Goal: Task Accomplishment & Management: Use online tool/utility

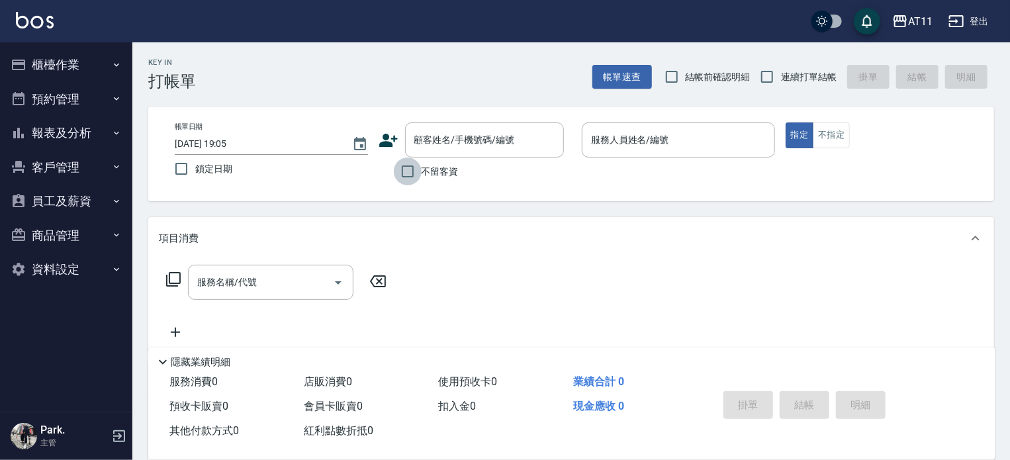
click at [411, 175] on input "不留客資" at bounding box center [408, 172] width 28 height 28
checkbox input "true"
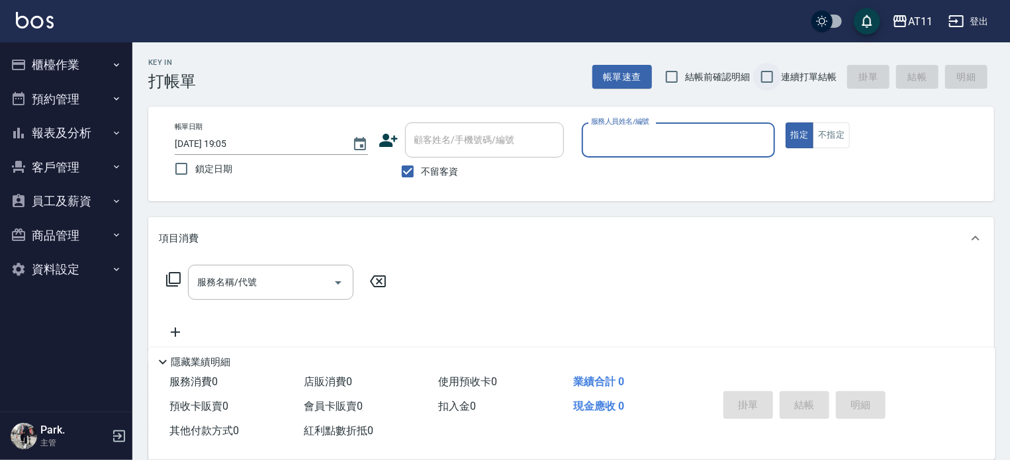
click at [776, 77] on input "連續打單結帳" at bounding box center [767, 77] width 28 height 28
checkbox input "true"
click at [700, 139] on input "服務人員姓名/編號" at bounding box center [678, 139] width 181 height 23
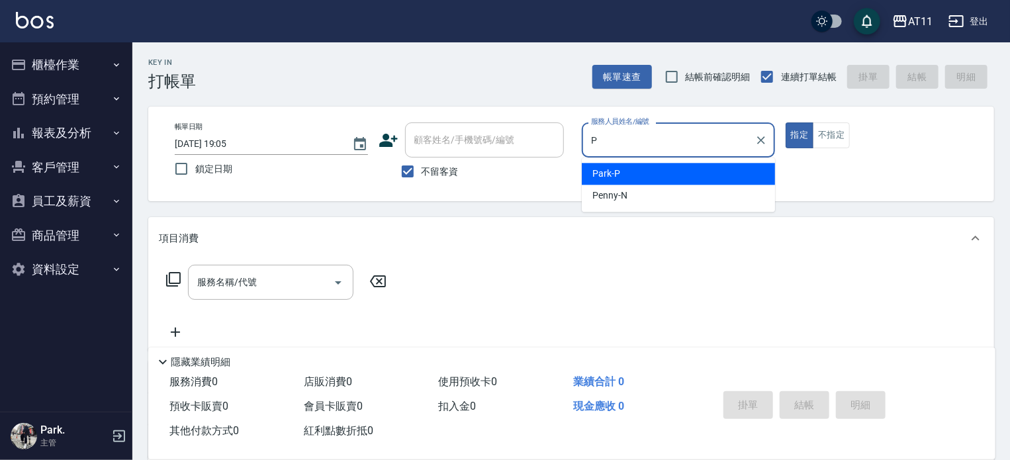
type input "Park-P"
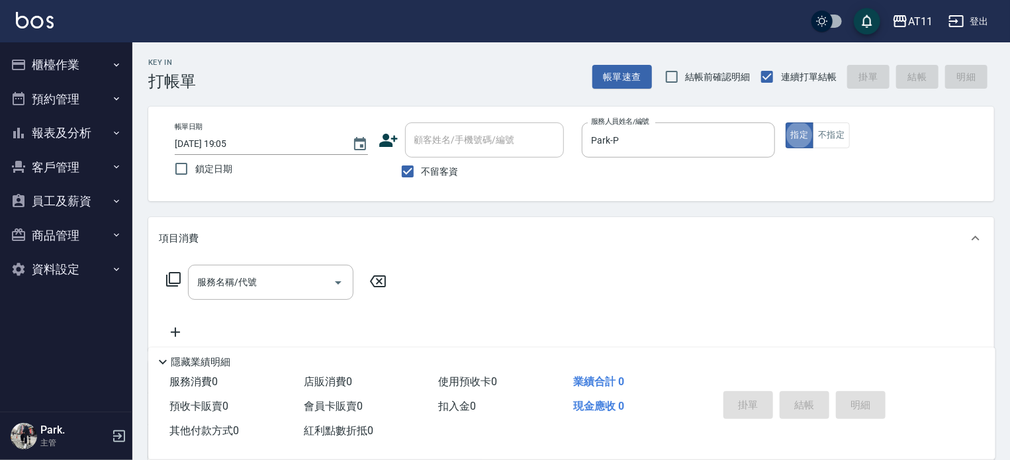
type button "true"
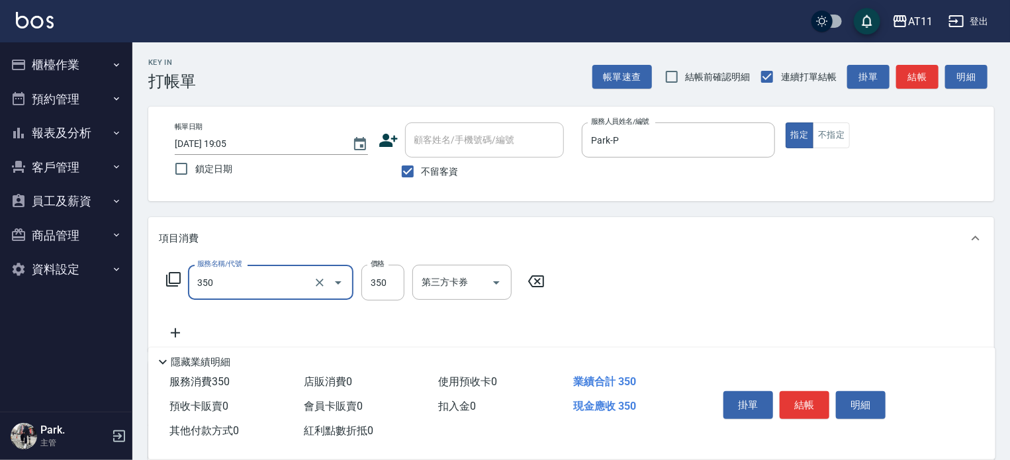
type input "洗髮(350)"
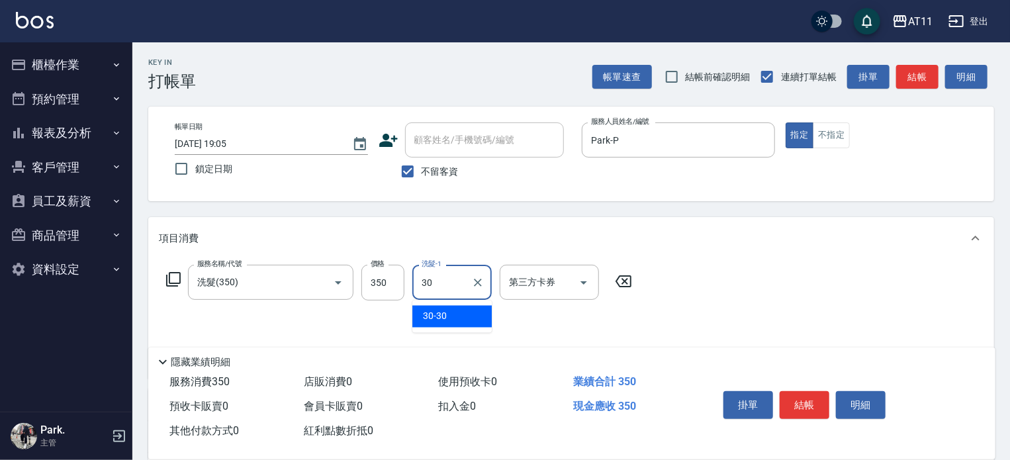
type input "30-30"
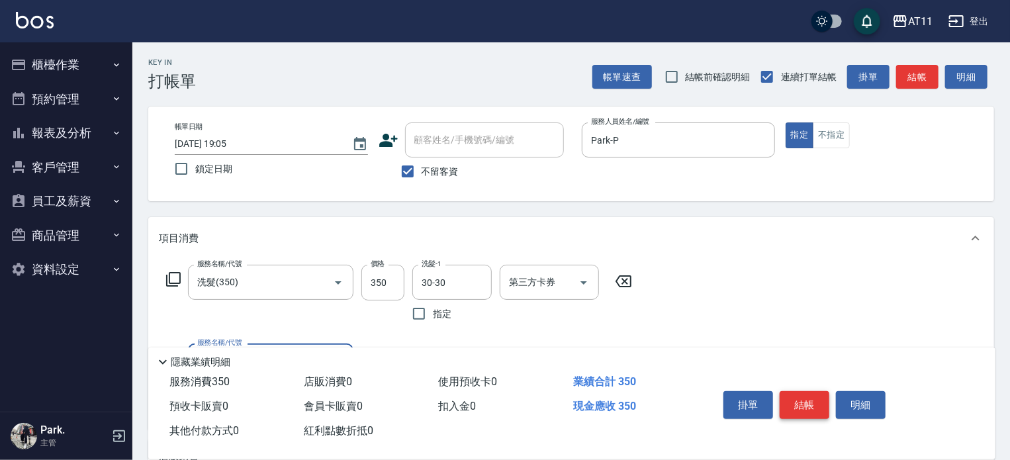
click at [801, 395] on button "結帳" at bounding box center [805, 405] width 50 height 28
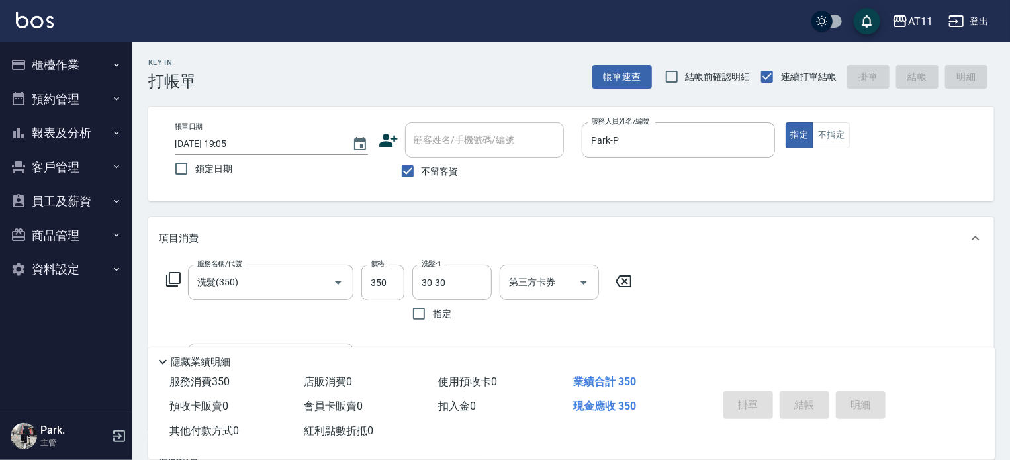
type input "[DATE] 20:17"
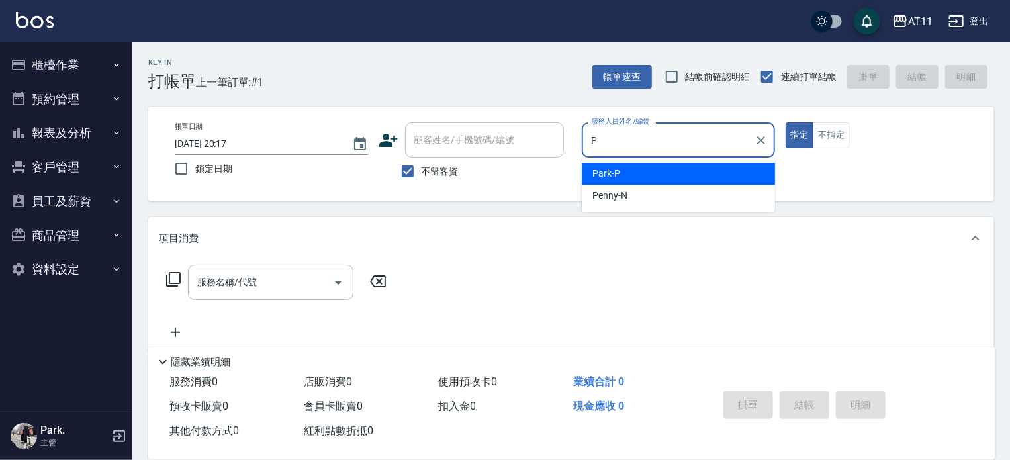
type input "Park-P"
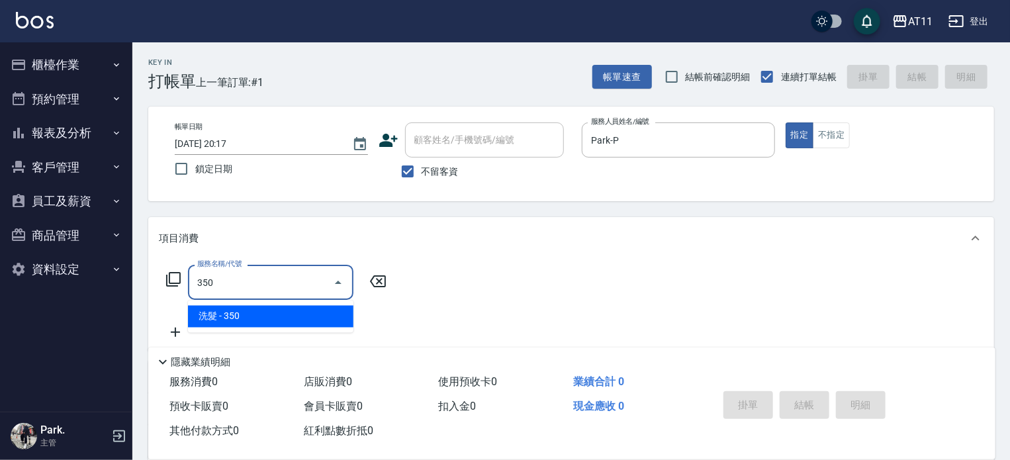
type input "洗髮(350)"
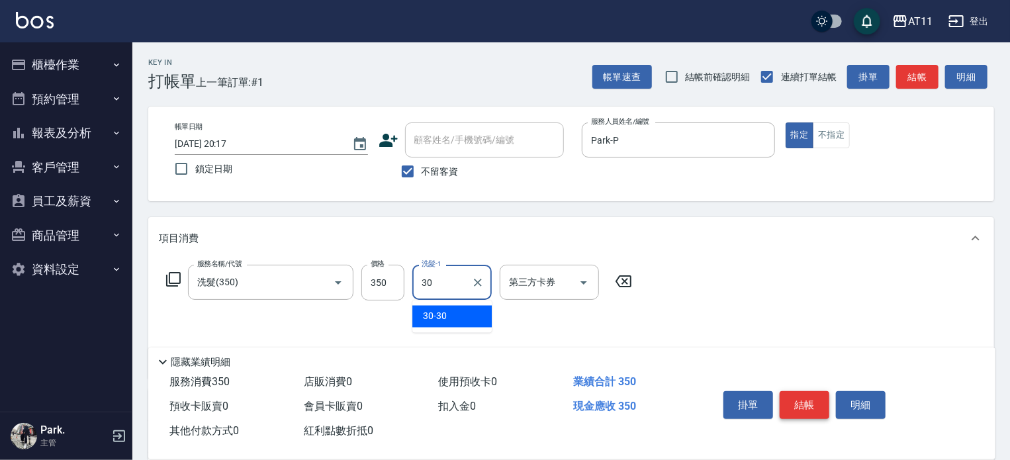
type input "30-30"
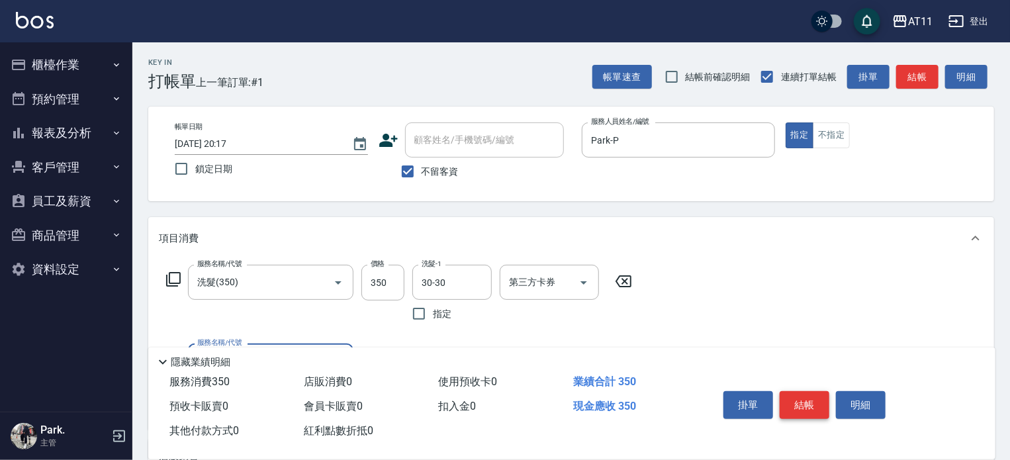
click at [801, 395] on button "結帳" at bounding box center [805, 405] width 50 height 28
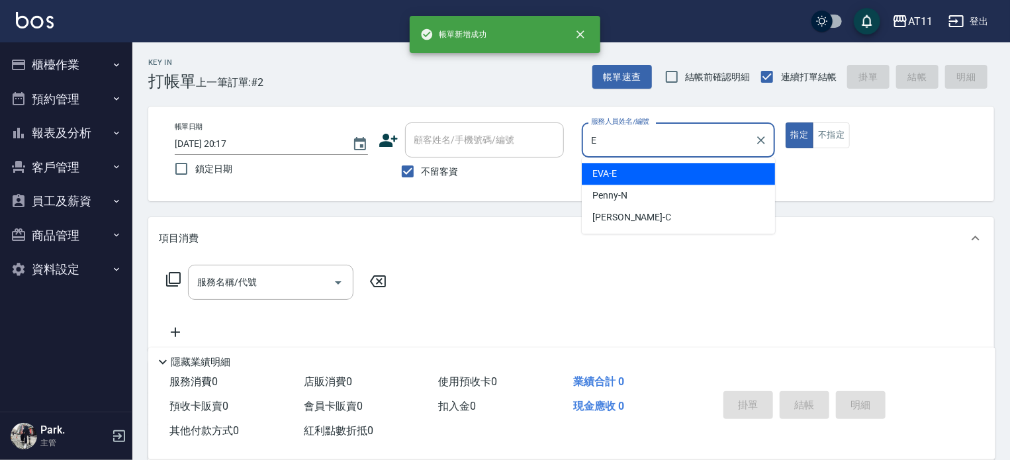
type input "EVA-E"
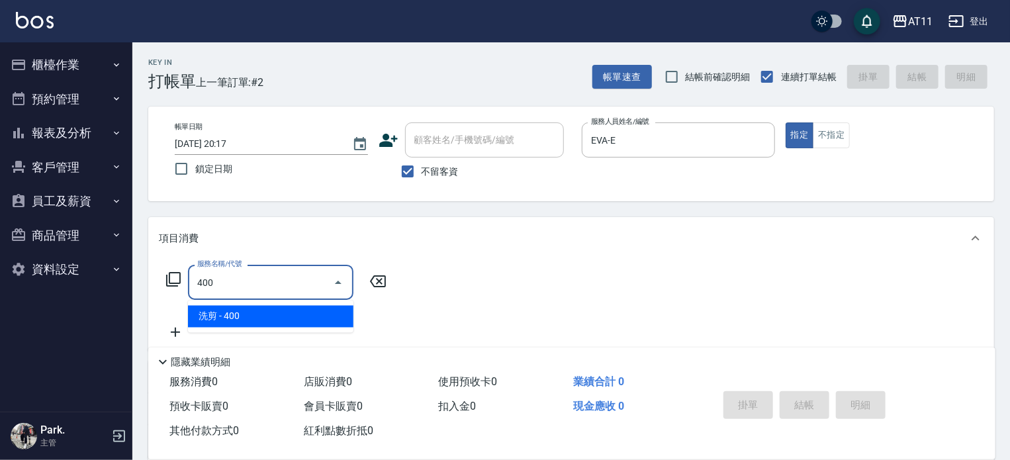
type input "洗剪(400)"
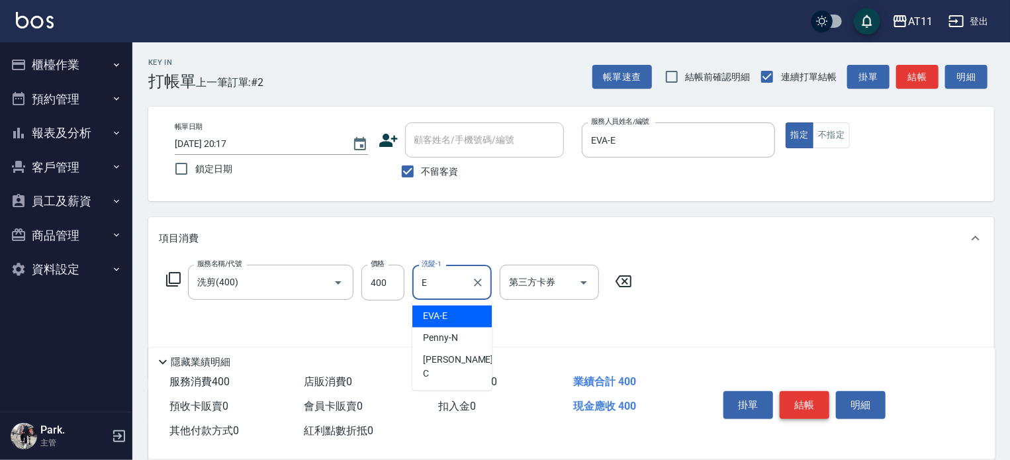
type input "EVA-E"
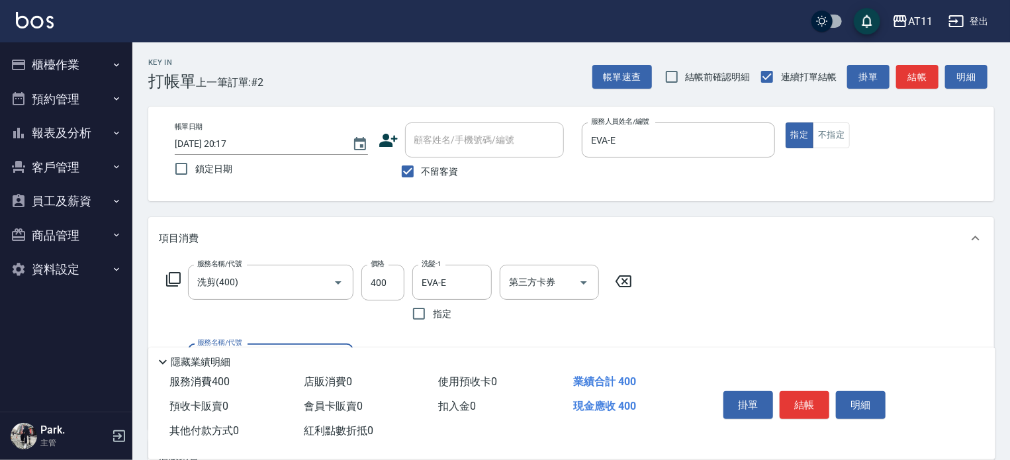
click at [788, 393] on button "結帳" at bounding box center [805, 405] width 50 height 28
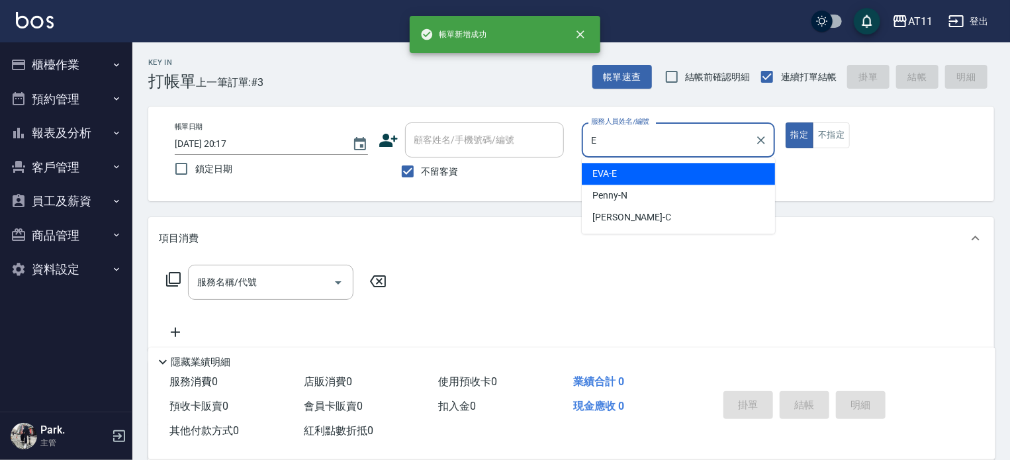
type input "EVA-E"
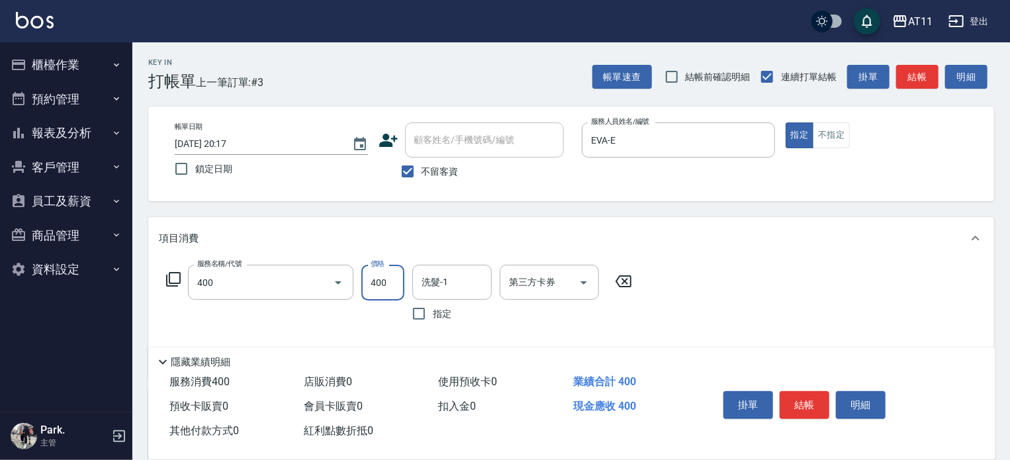
type input "洗剪(400)"
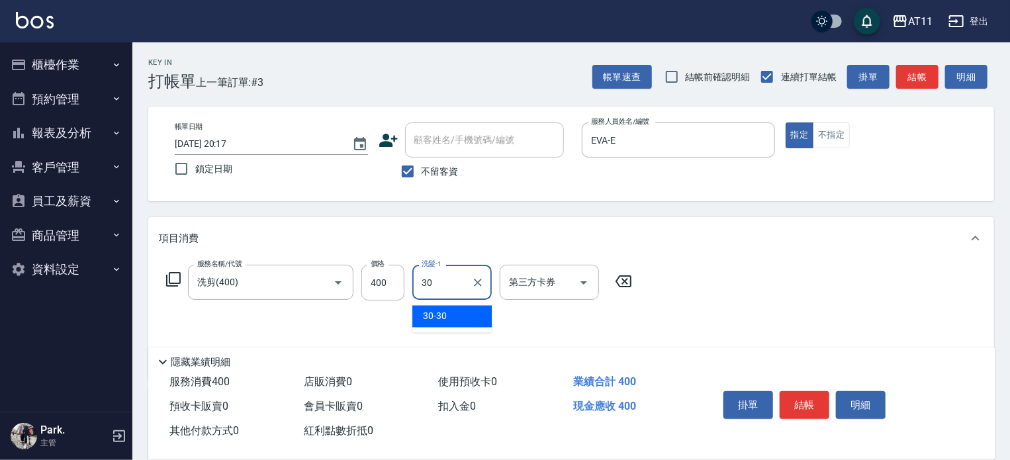
type input "30-30"
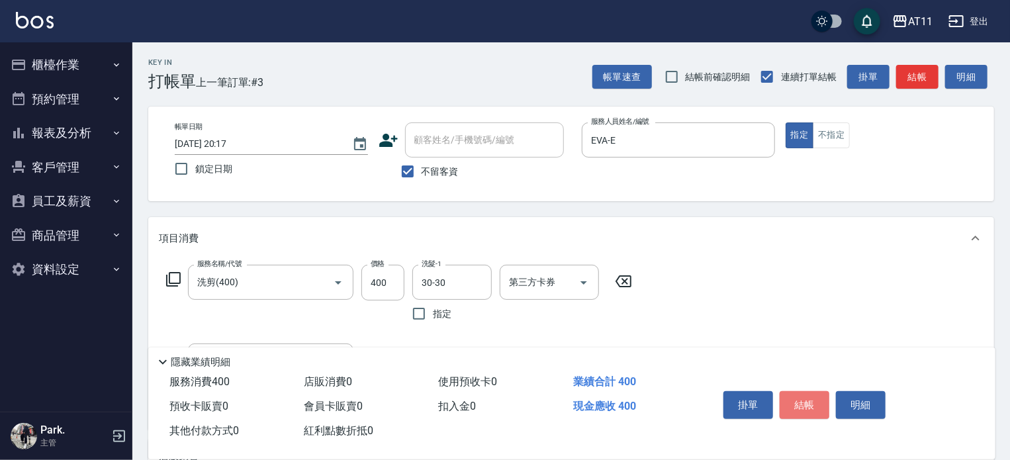
click at [788, 393] on button "結帳" at bounding box center [805, 405] width 50 height 28
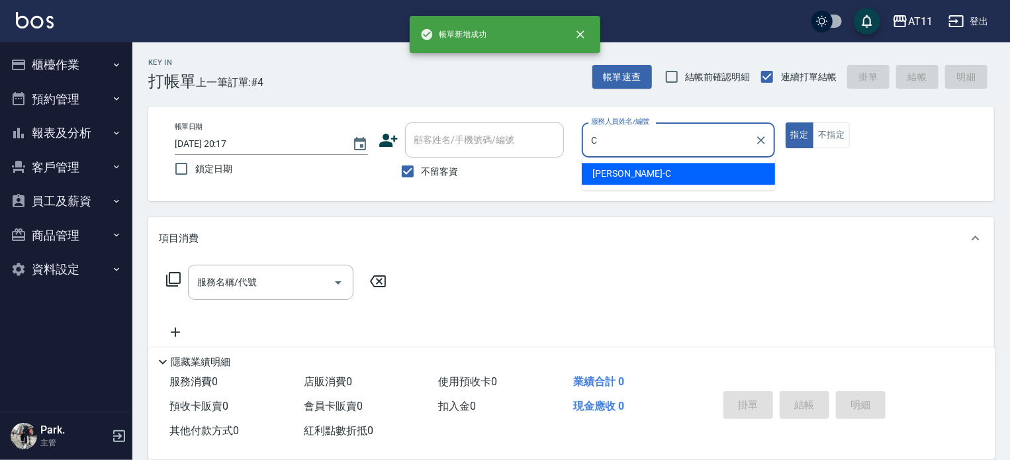
type input "[PERSON_NAME]"
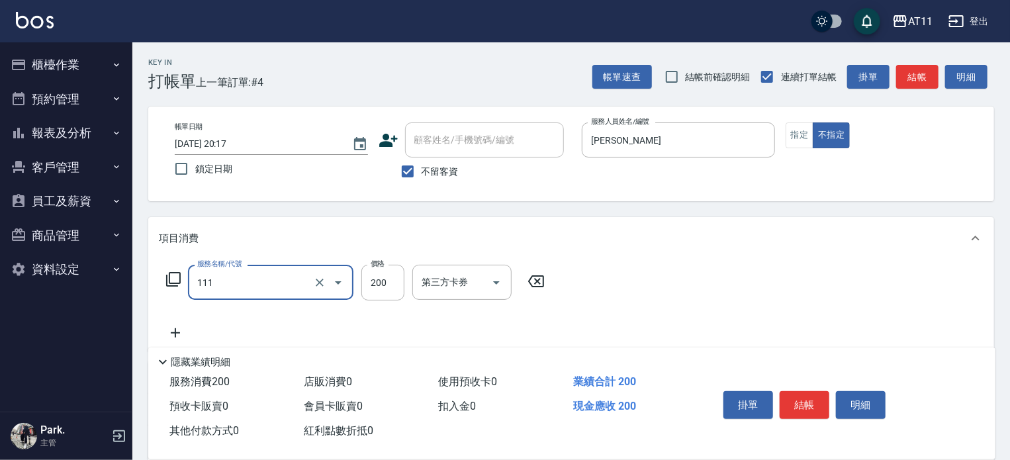
type input "精油洗髮(111)"
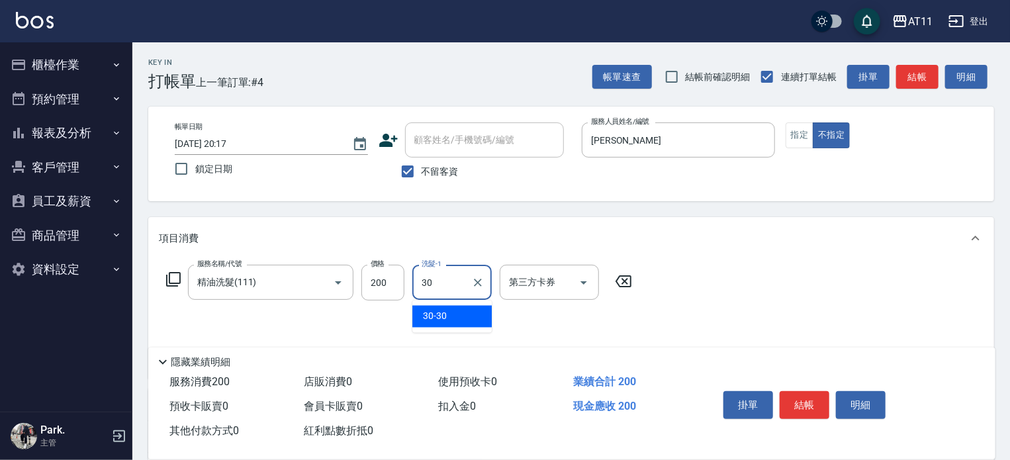
type input "30-30"
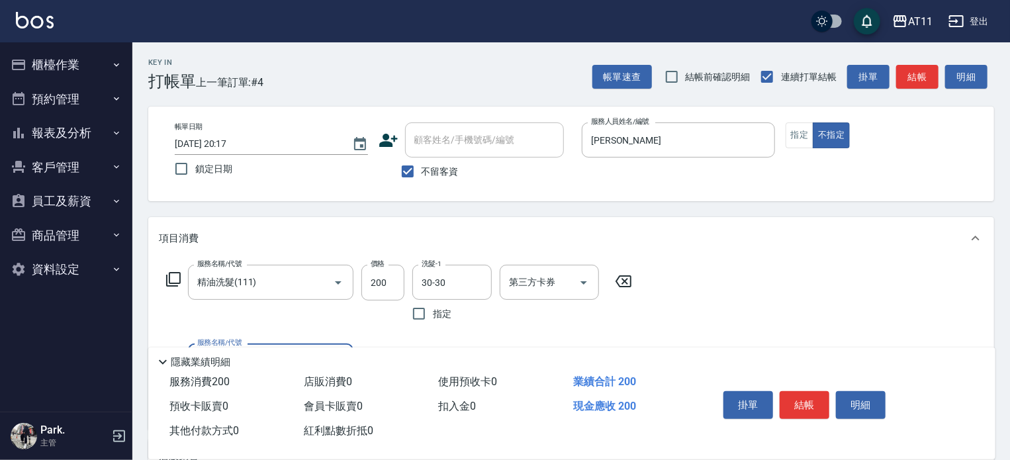
click at [788, 393] on button "結帳" at bounding box center [805, 405] width 50 height 28
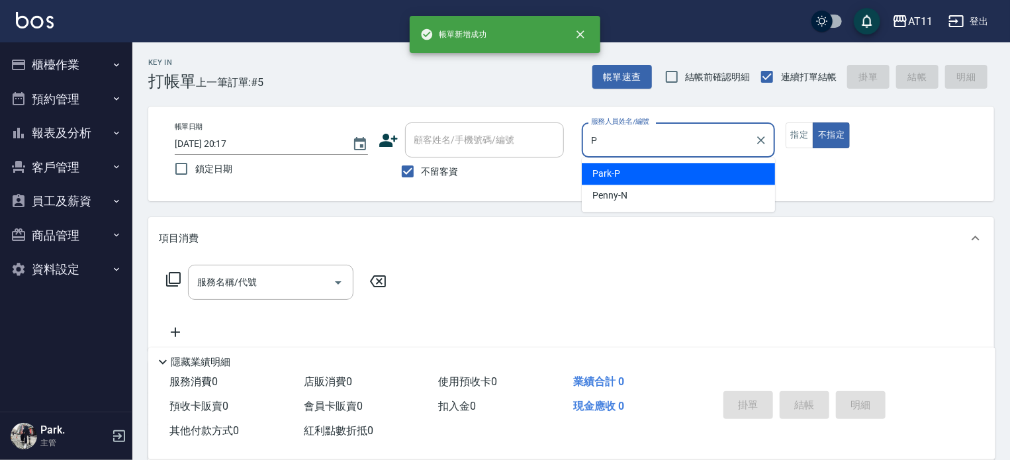
type input "Park-P"
type button "false"
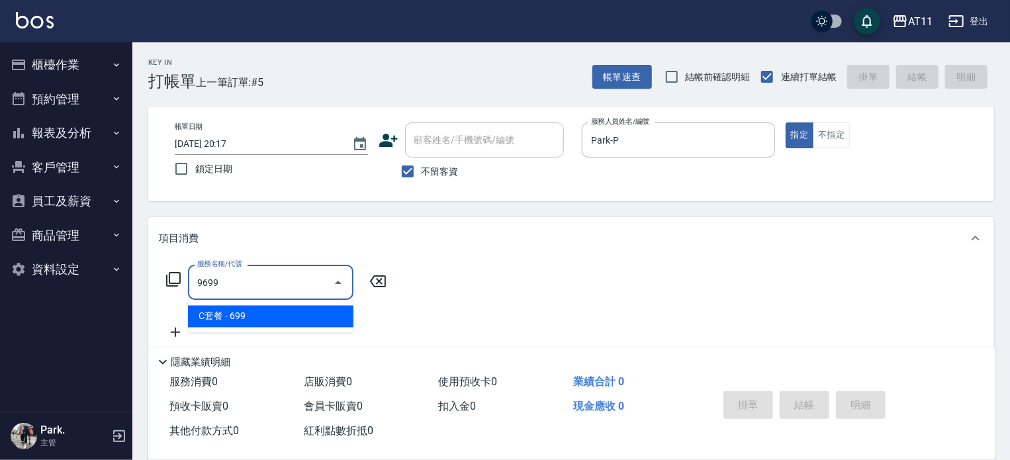
type input "C套餐(9699)"
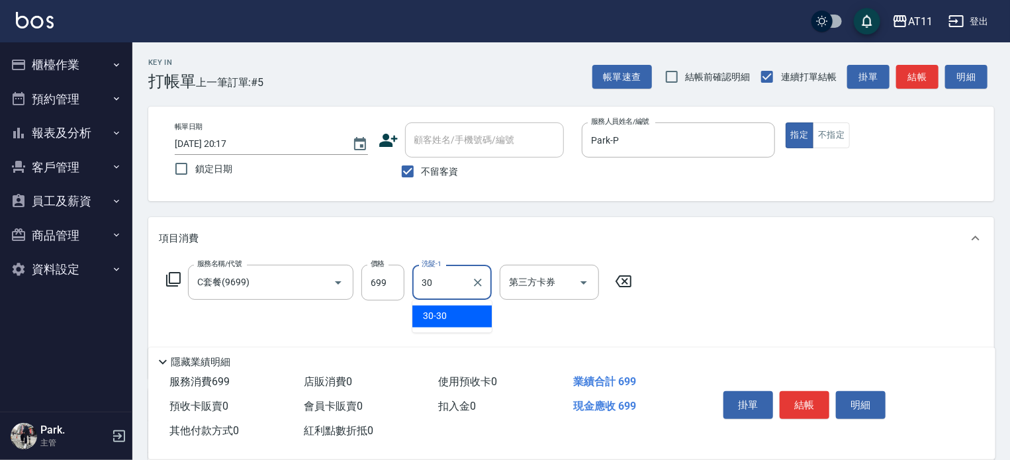
type input "30-30"
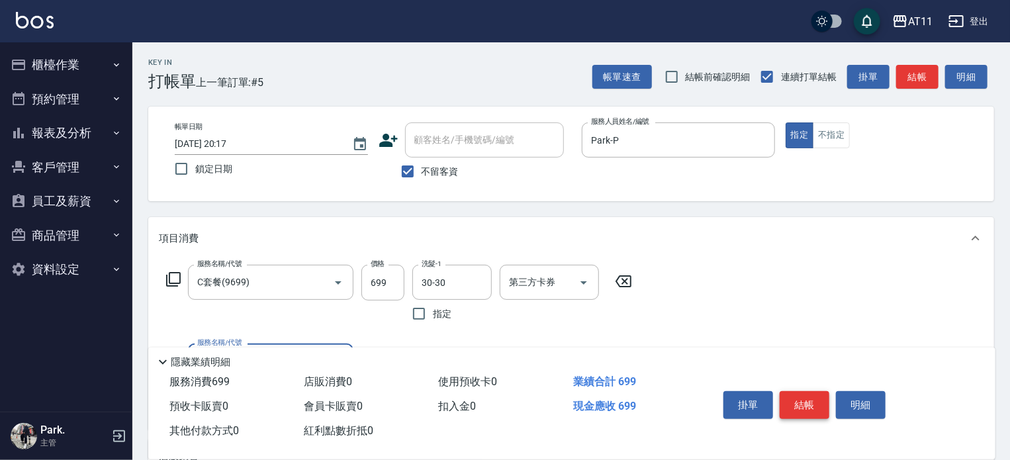
click at [802, 401] on button "結帳" at bounding box center [805, 405] width 50 height 28
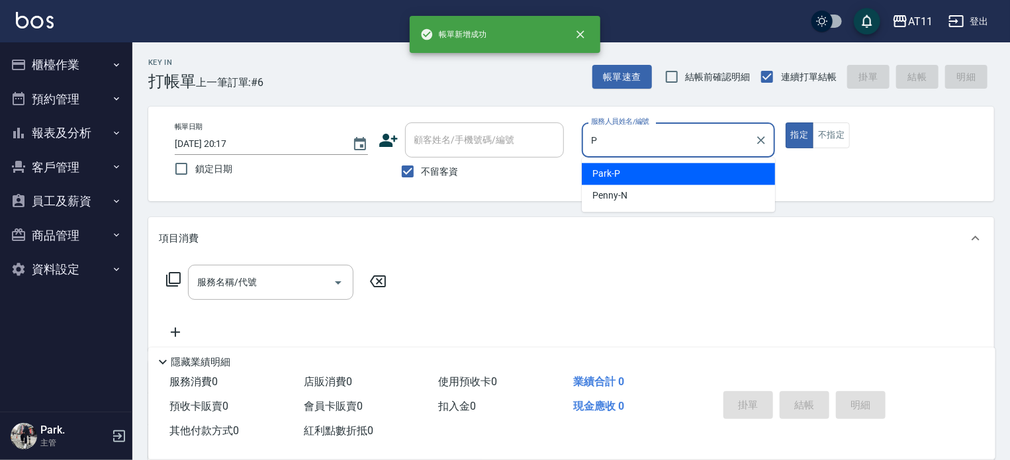
type input "Park-P"
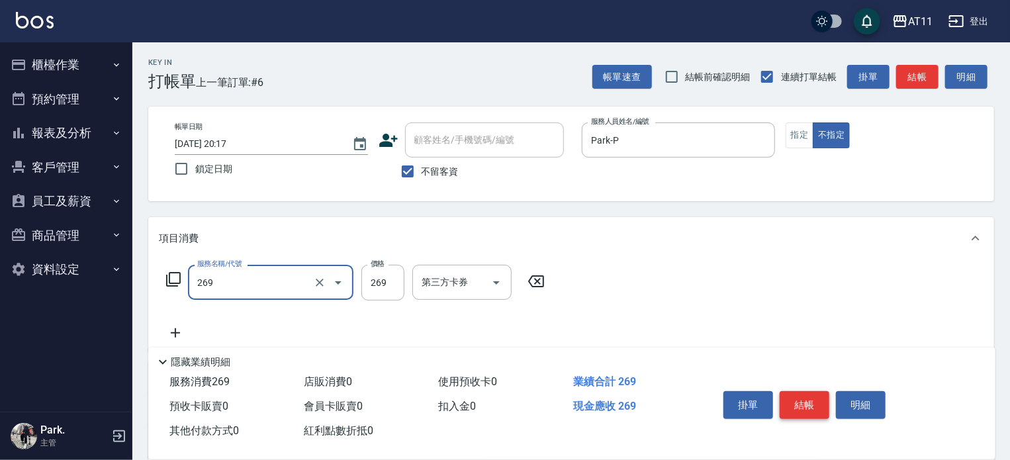
type input "一般洗剪(269)"
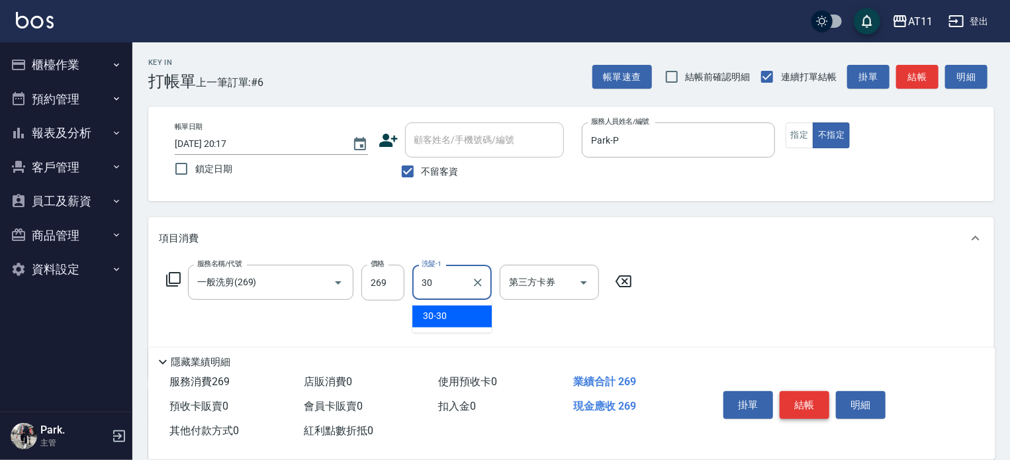
type input "30-30"
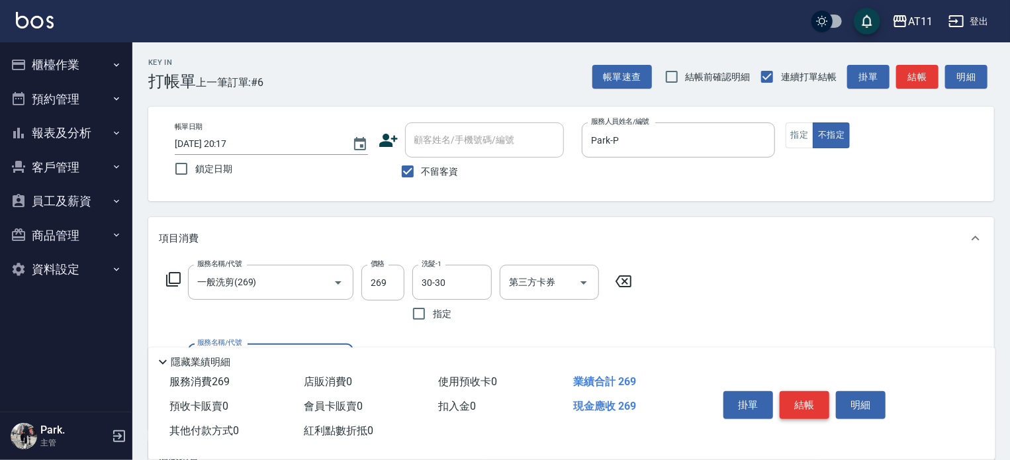
click at [802, 401] on button "結帳" at bounding box center [805, 405] width 50 height 28
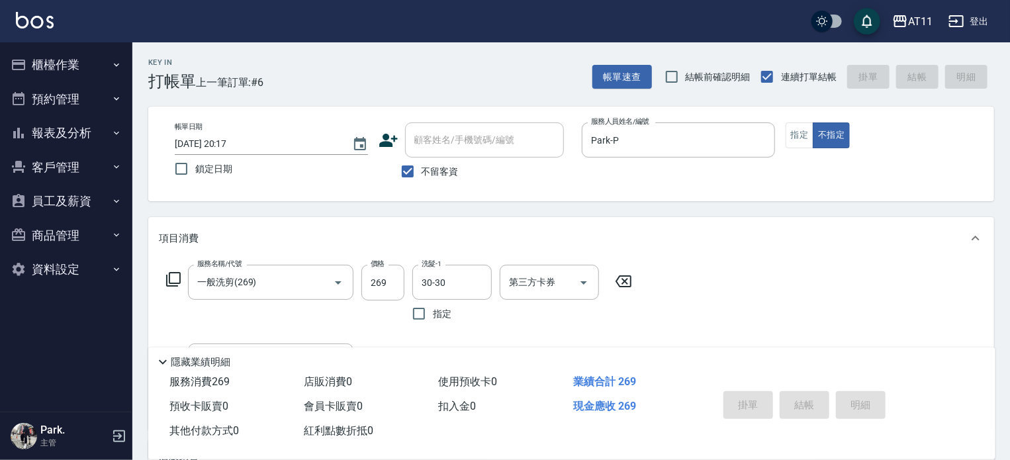
type input "[DATE] 20:18"
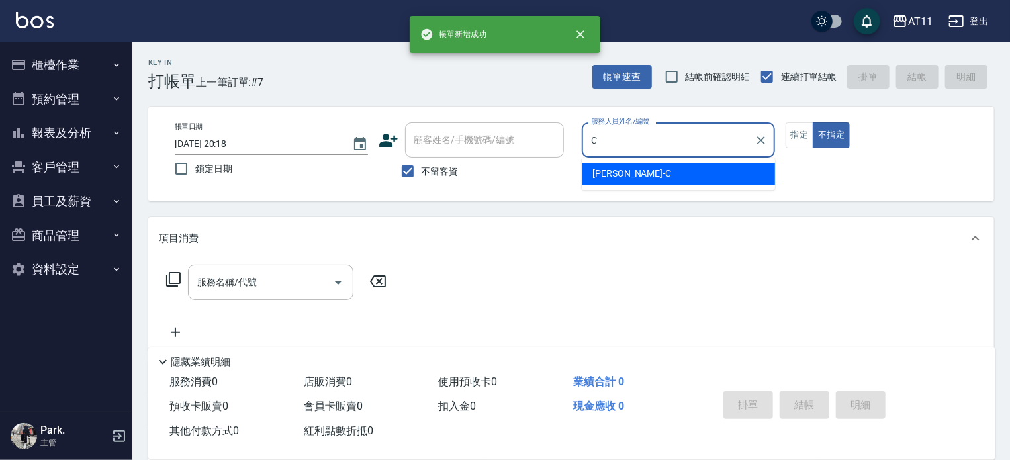
type input "[PERSON_NAME]"
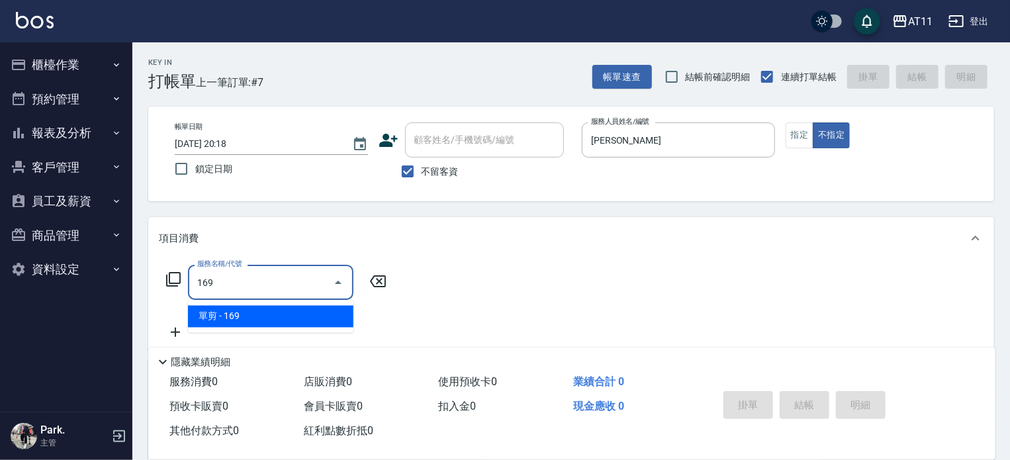
type input "單剪(169)"
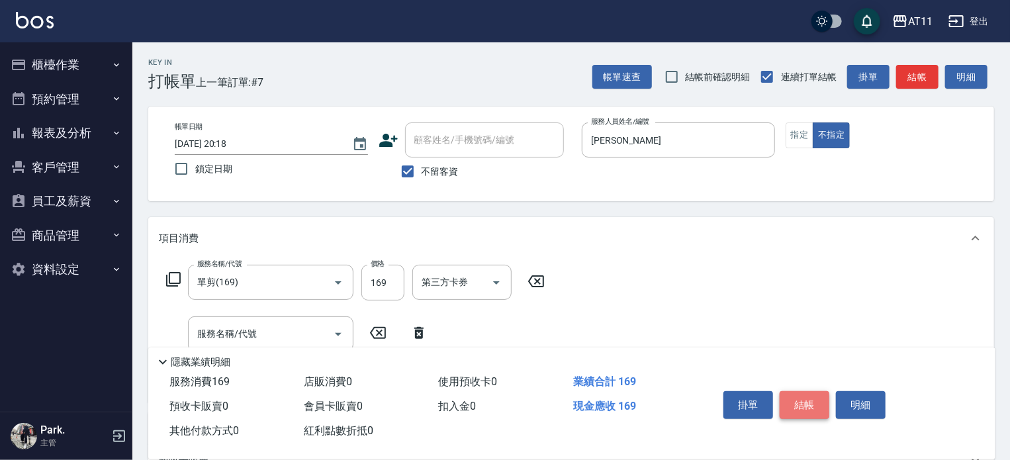
click at [802, 401] on button "結帳" at bounding box center [805, 405] width 50 height 28
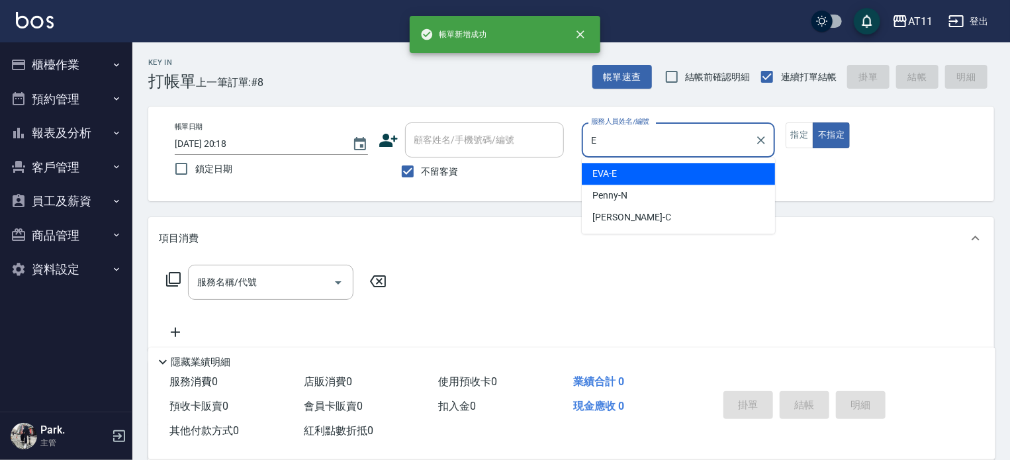
type input "EVA-E"
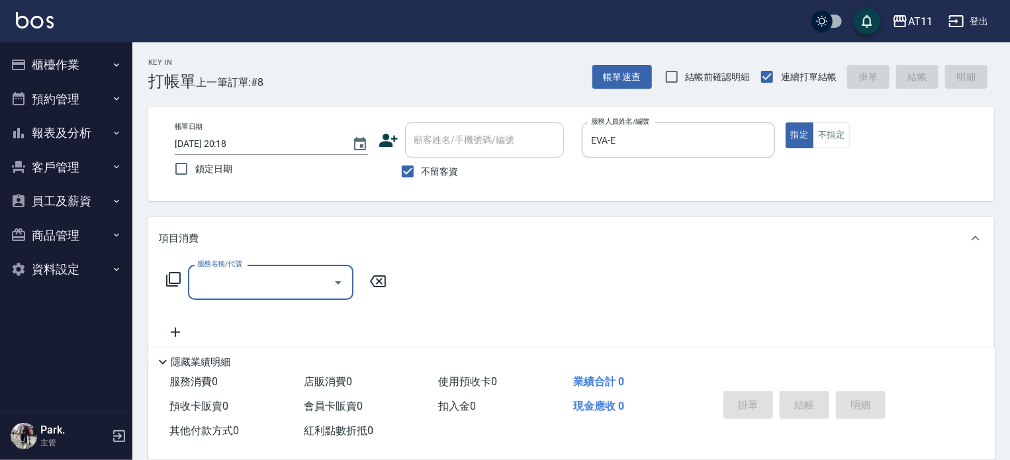
type input "4"
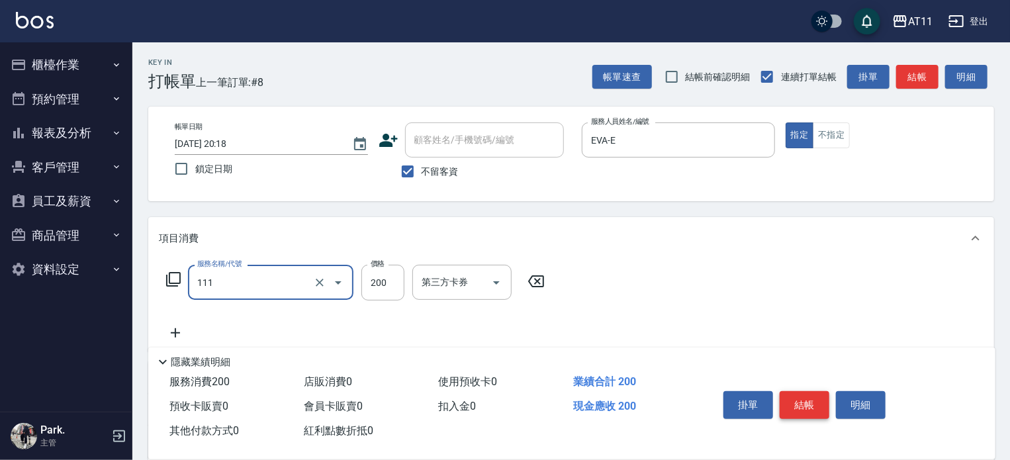
type input "精油洗髮(111)"
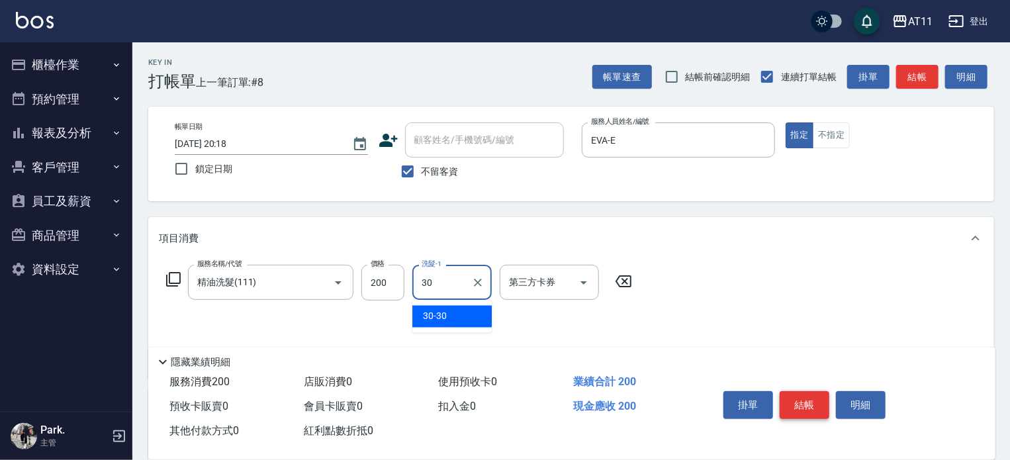
type input "30-30"
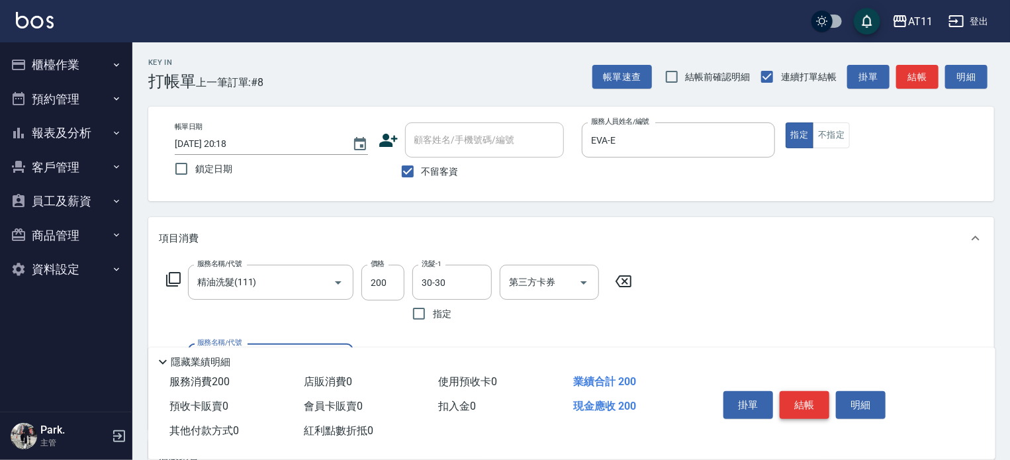
click at [802, 401] on button "結帳" at bounding box center [805, 405] width 50 height 28
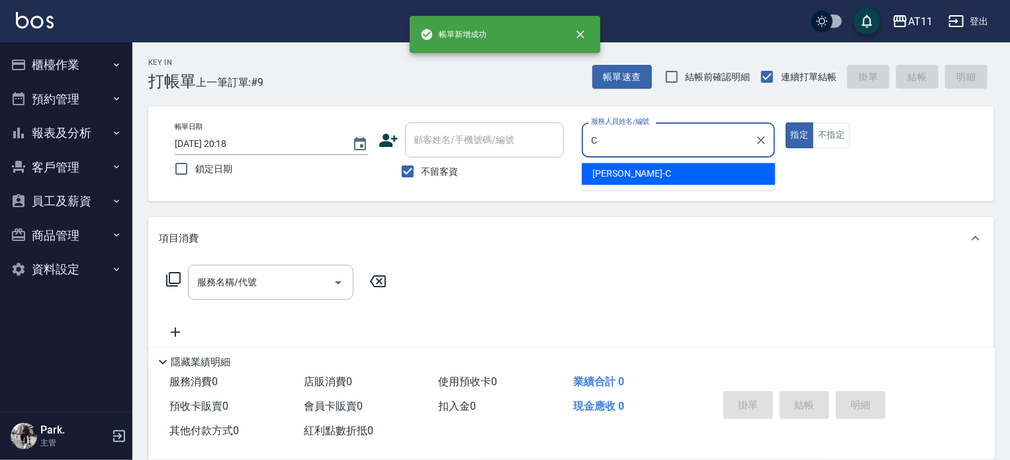
type input "[PERSON_NAME]"
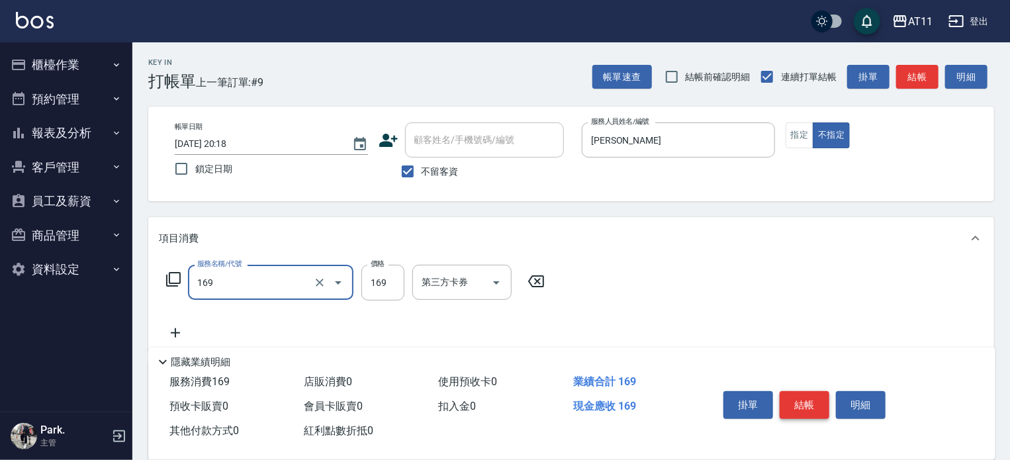
type input "單剪(169)"
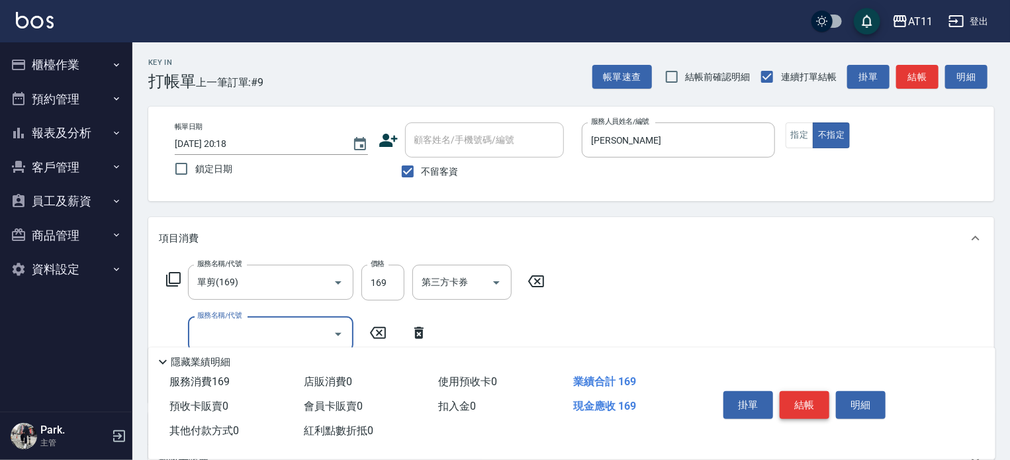
click at [802, 401] on button "結帳" at bounding box center [805, 405] width 50 height 28
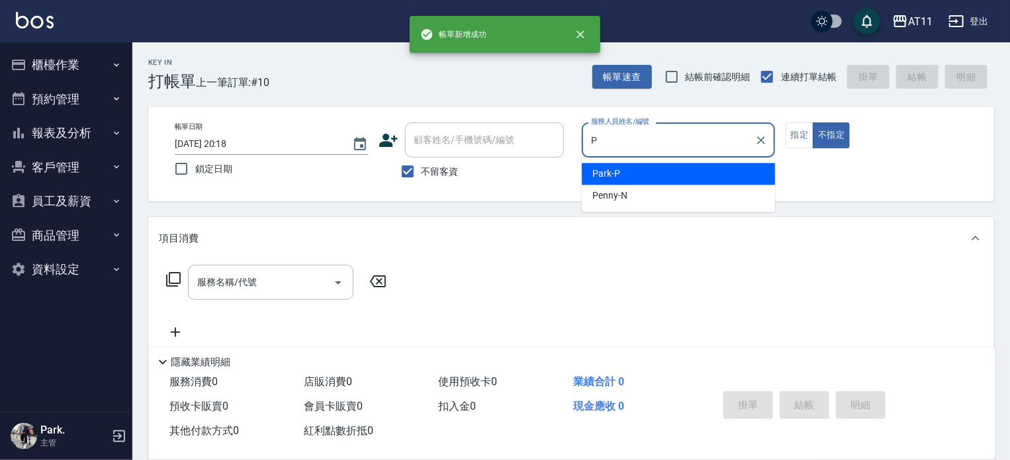
type input "Park-P"
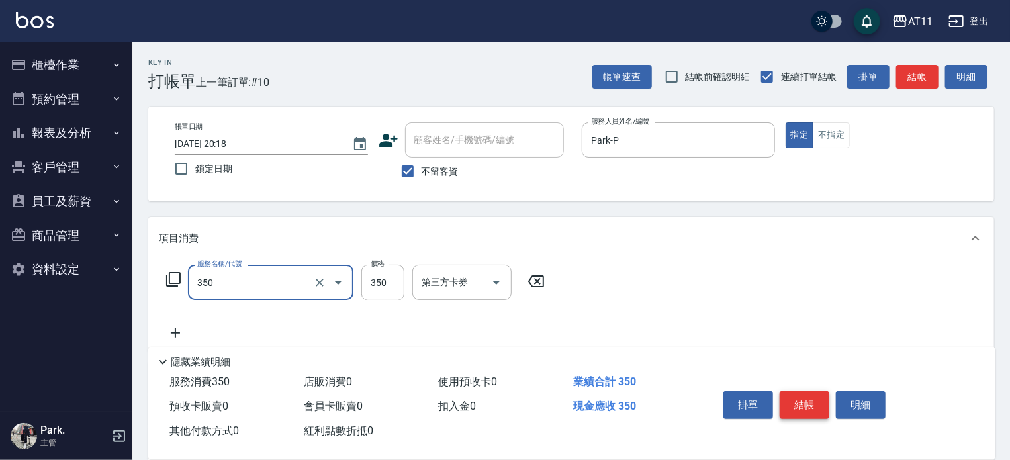
type input "洗髮(350)"
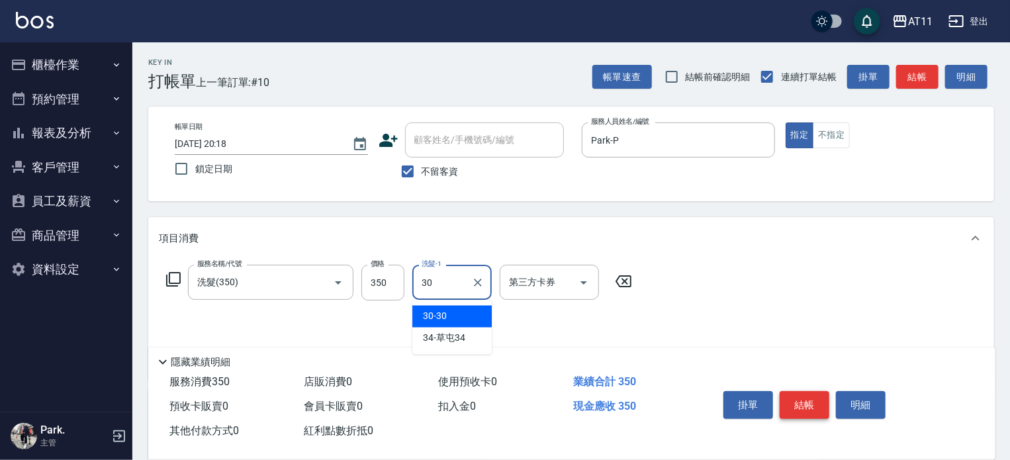
type input "30-30"
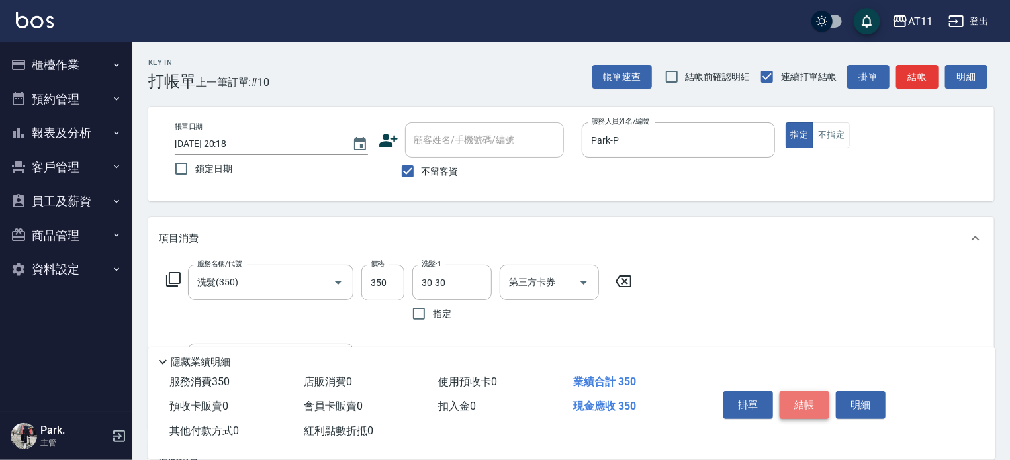
click at [802, 401] on button "結帳" at bounding box center [805, 405] width 50 height 28
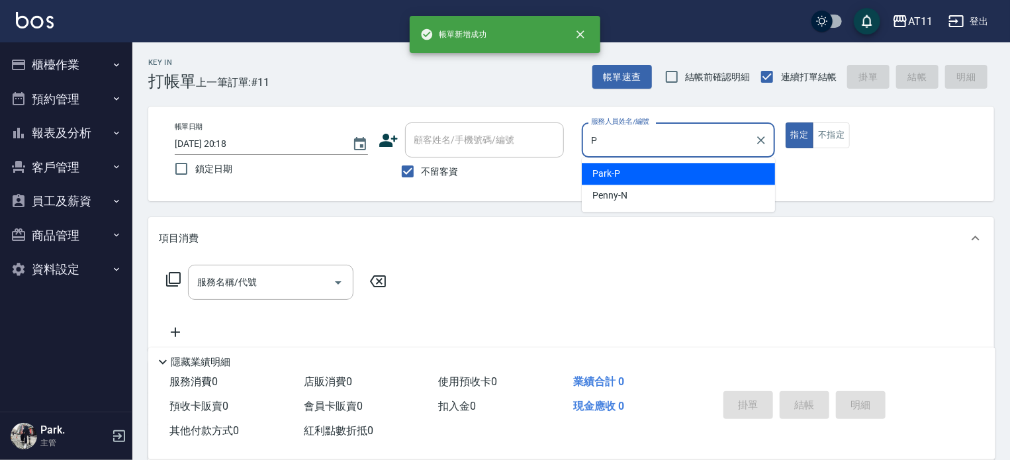
type input "Park-P"
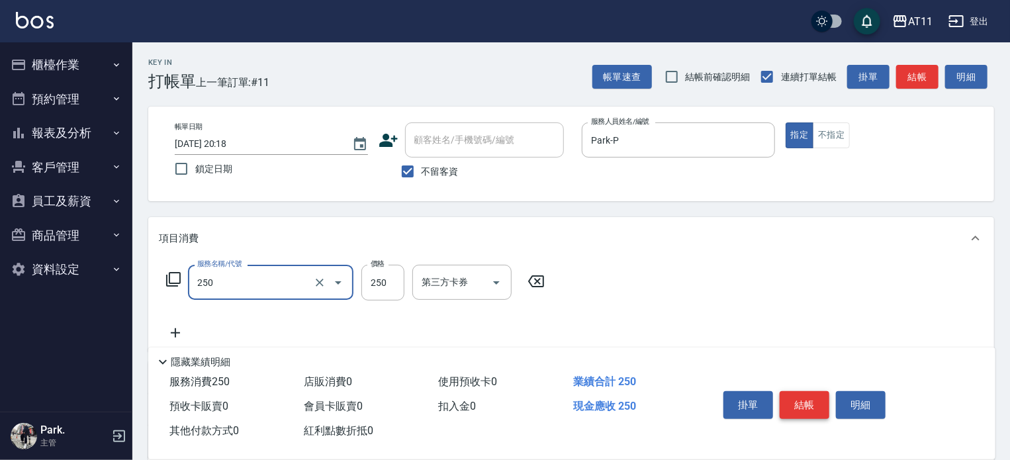
type input "B級單剪(250)"
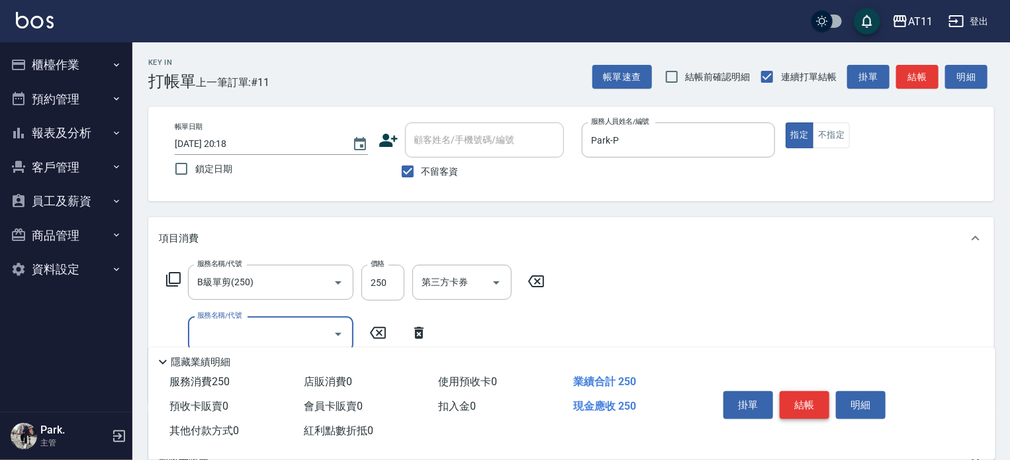
click at [802, 401] on button "結帳" at bounding box center [805, 405] width 50 height 28
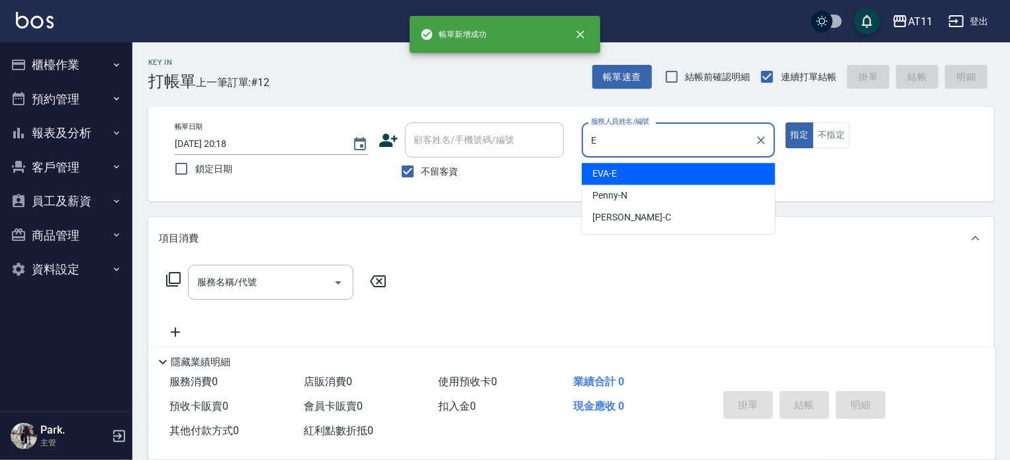
type input "EVA-E"
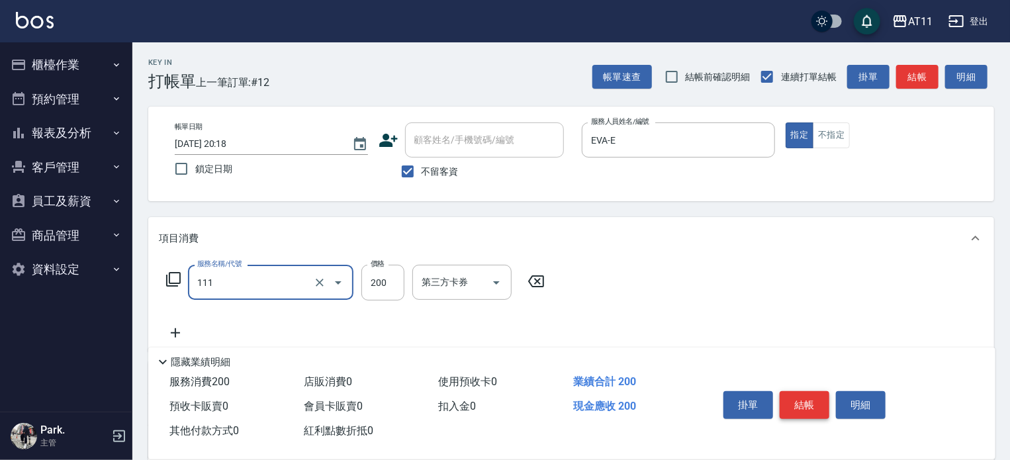
type input "精油洗髮(111)"
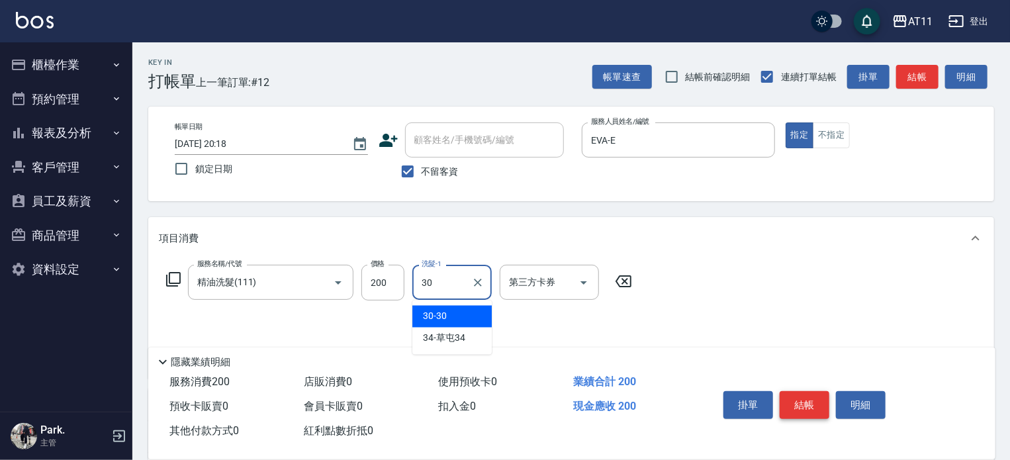
type input "30-30"
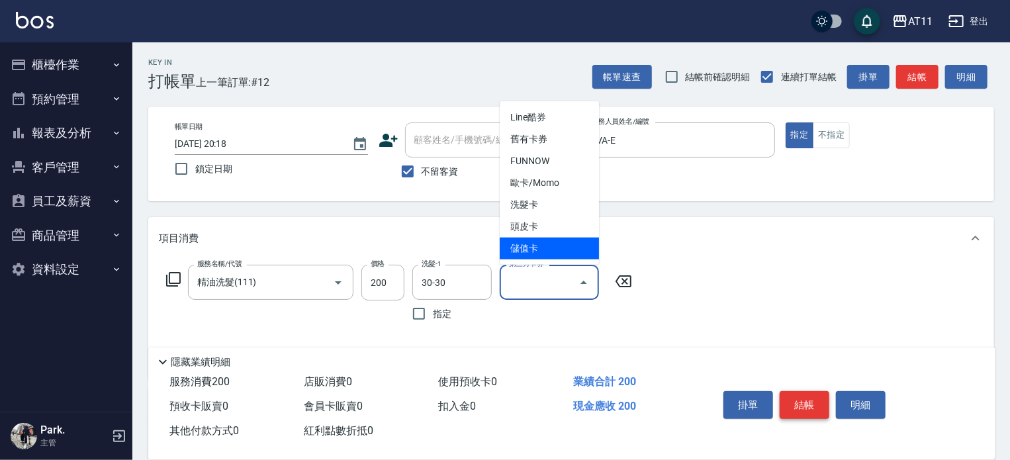
type input "儲值卡"
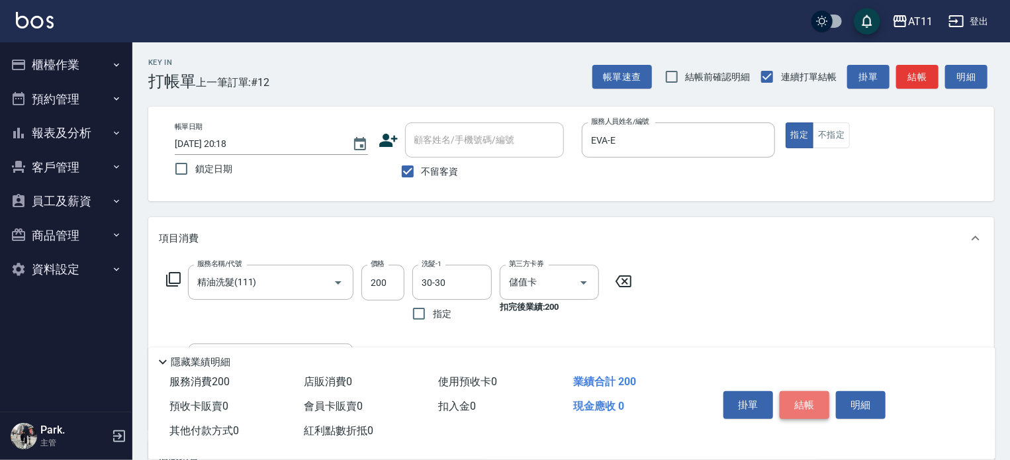
click at [802, 401] on button "結帳" at bounding box center [805, 405] width 50 height 28
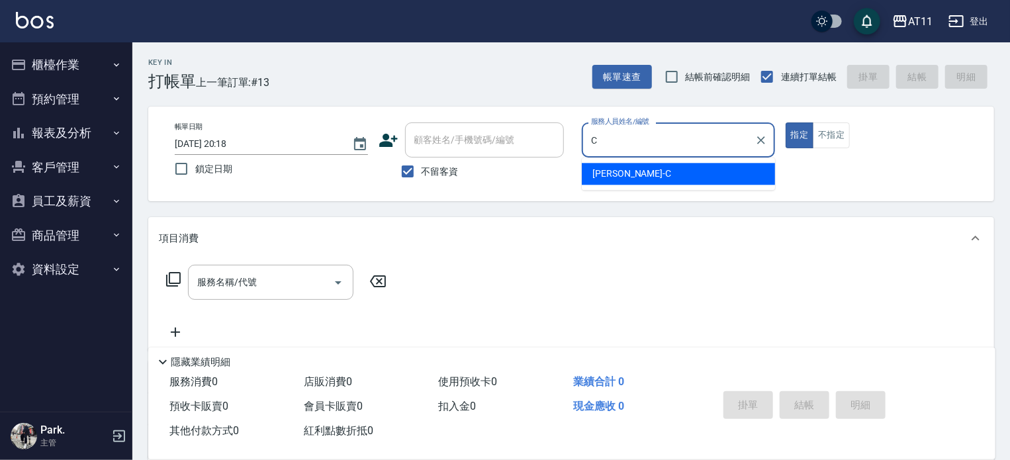
type input "[PERSON_NAME]"
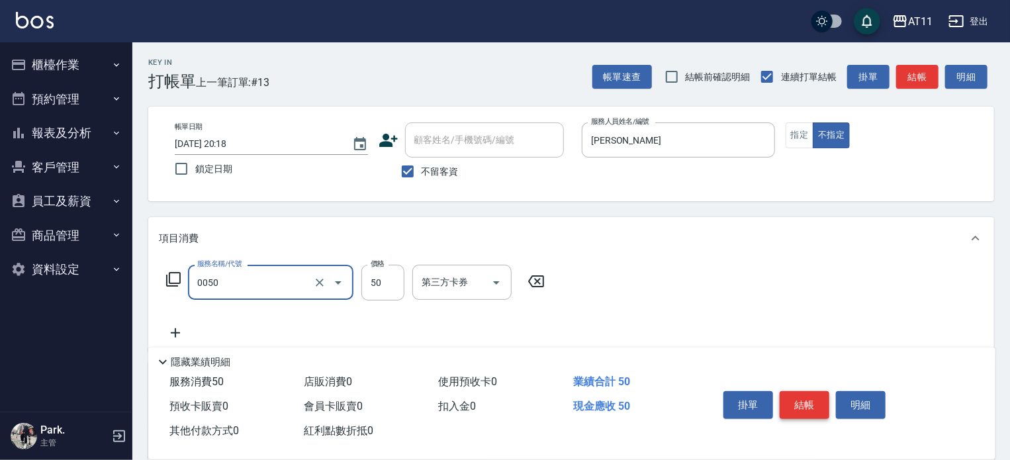
type input "剪瀏海(0050)"
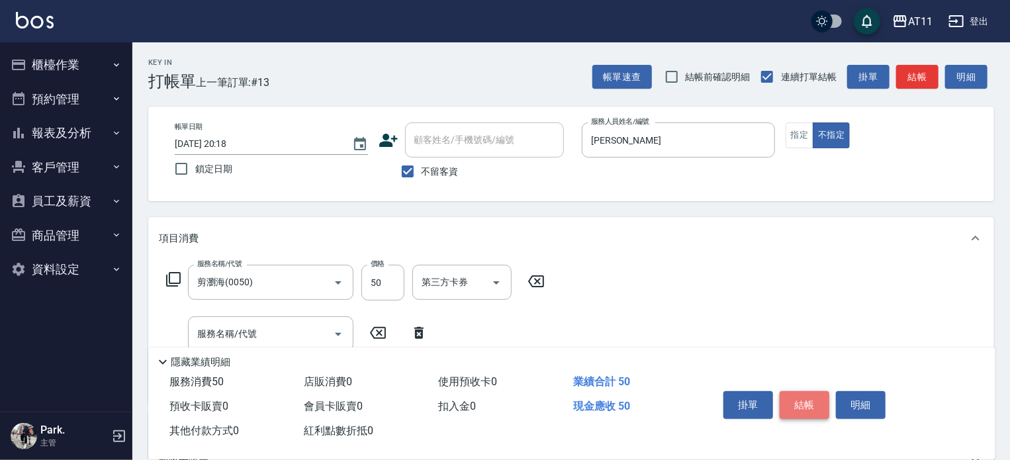
click at [802, 401] on button "結帳" at bounding box center [805, 405] width 50 height 28
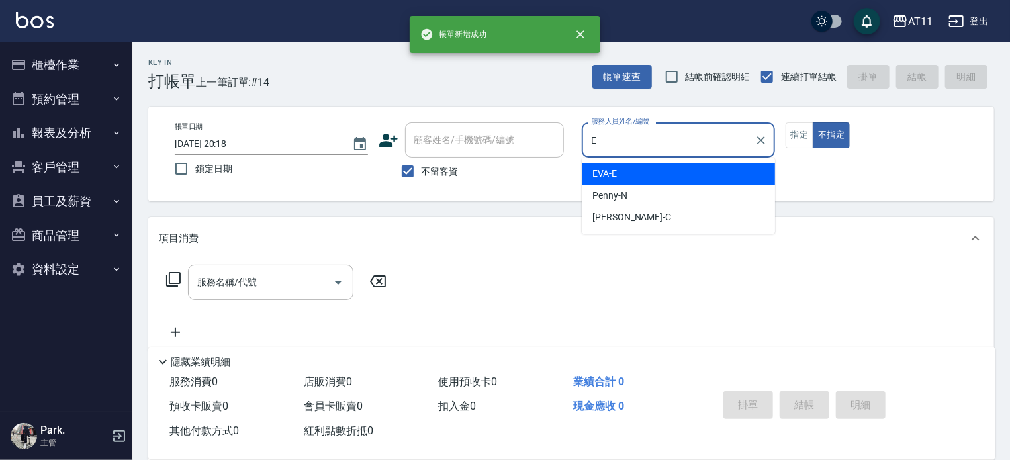
type input "EVA-E"
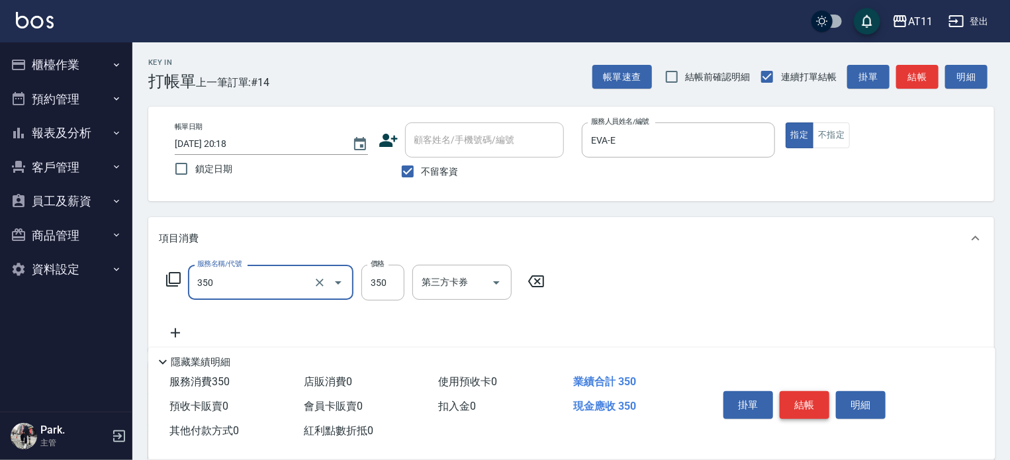
type input "洗髮(350)"
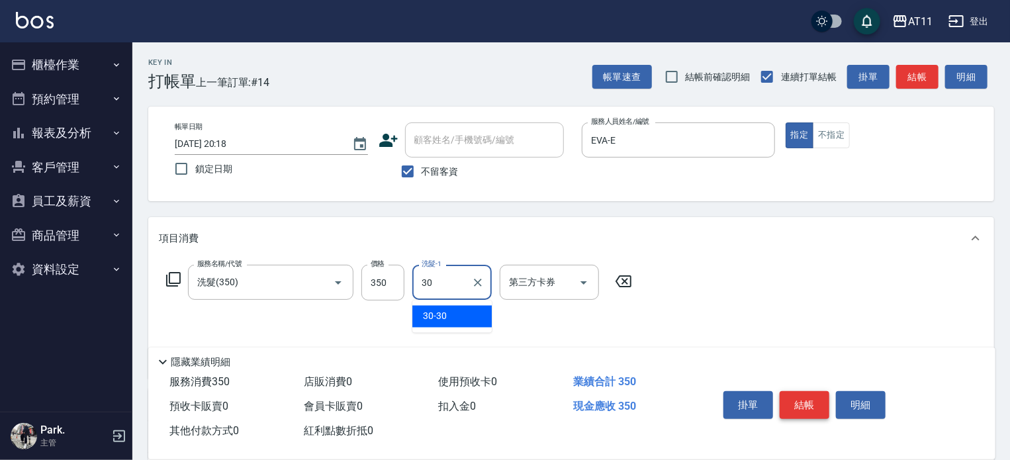
type input "30-30"
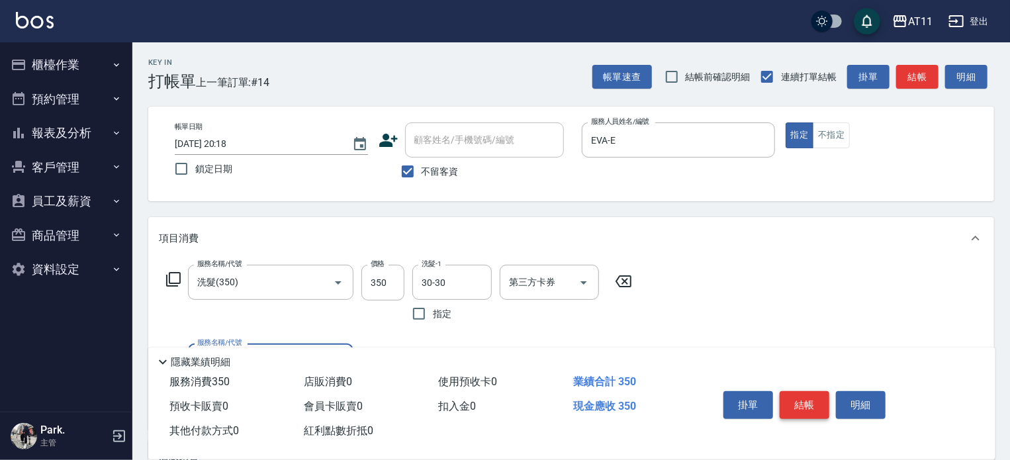
click at [802, 401] on button "結帳" at bounding box center [805, 405] width 50 height 28
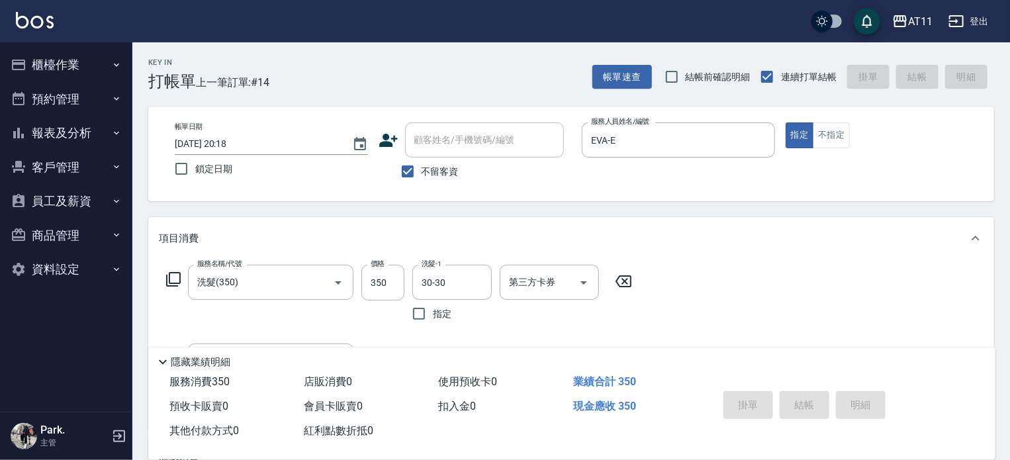
type input "[DATE] 20:19"
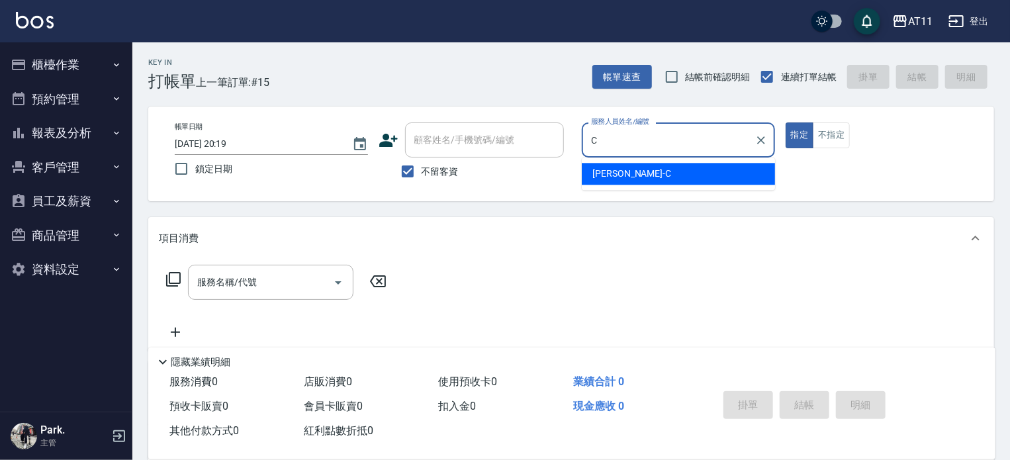
type input "[PERSON_NAME]"
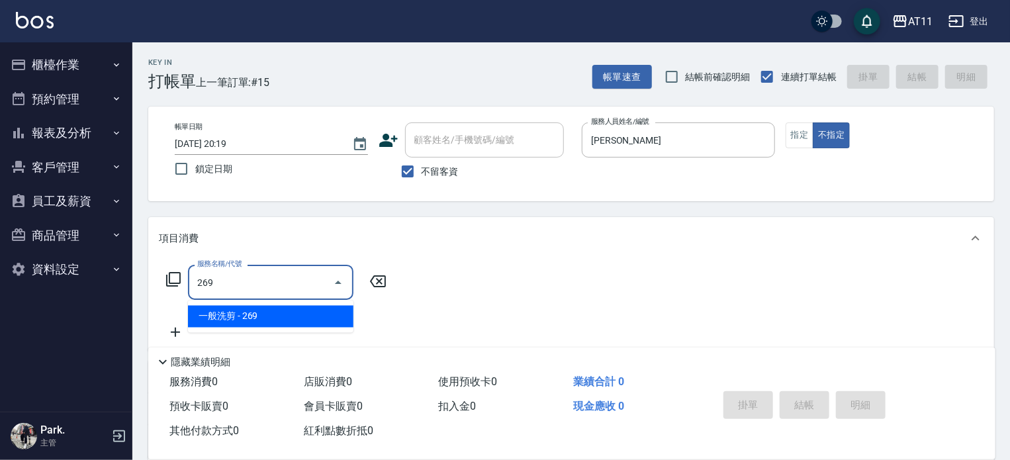
type input "一般洗剪(269)"
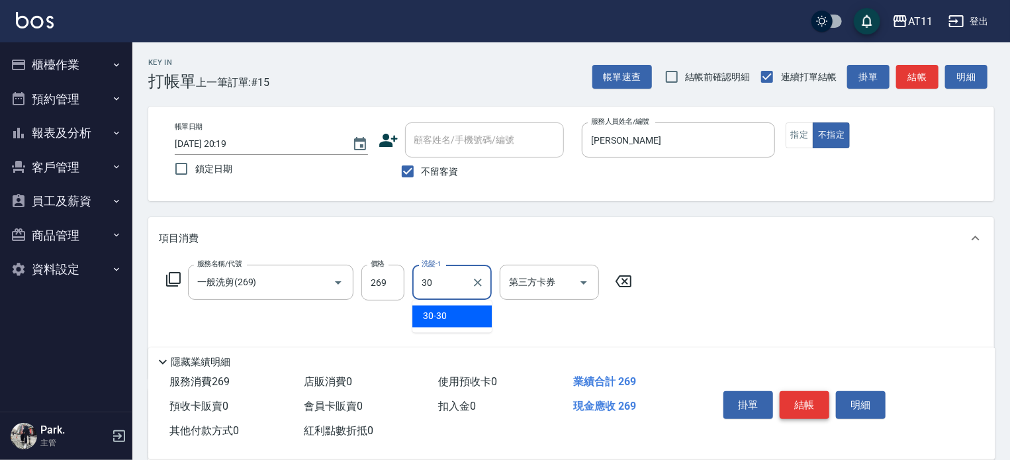
type input "30-30"
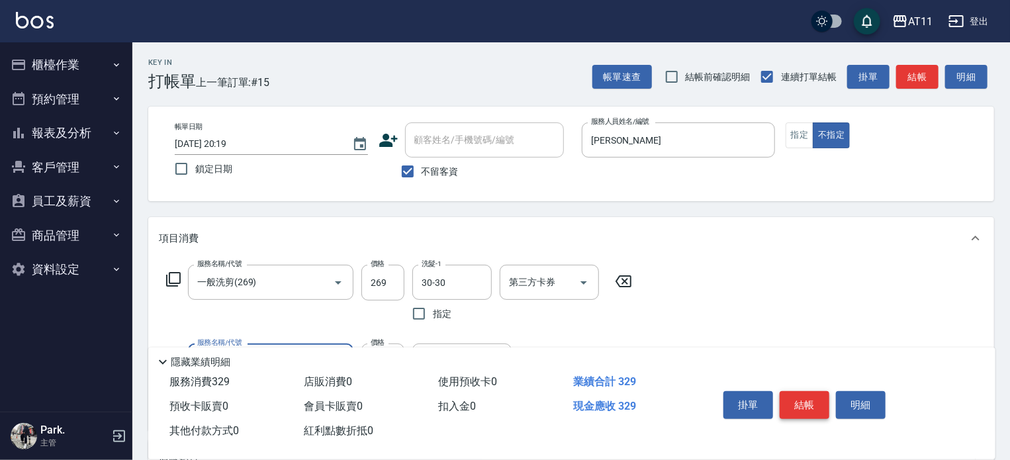
type input "精油(60)"
type input "30-30"
click at [802, 401] on button "結帳" at bounding box center [805, 405] width 50 height 28
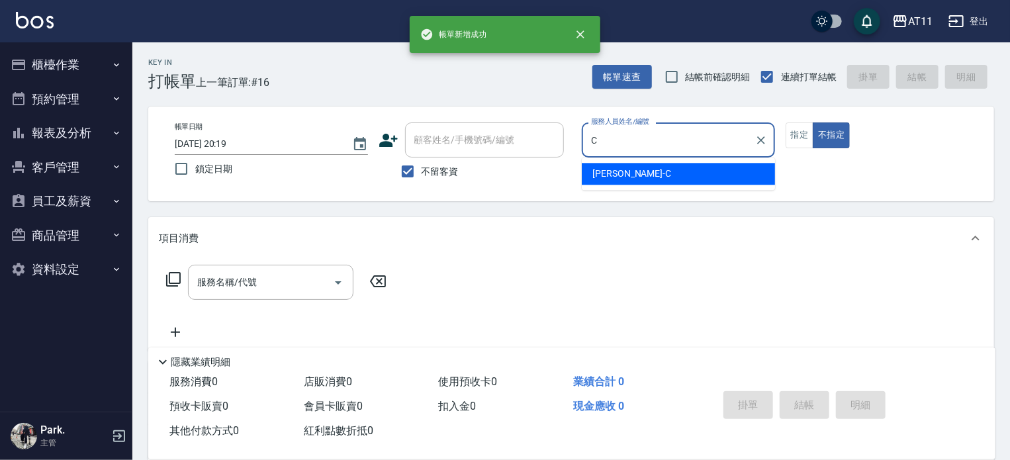
type input "[PERSON_NAME]"
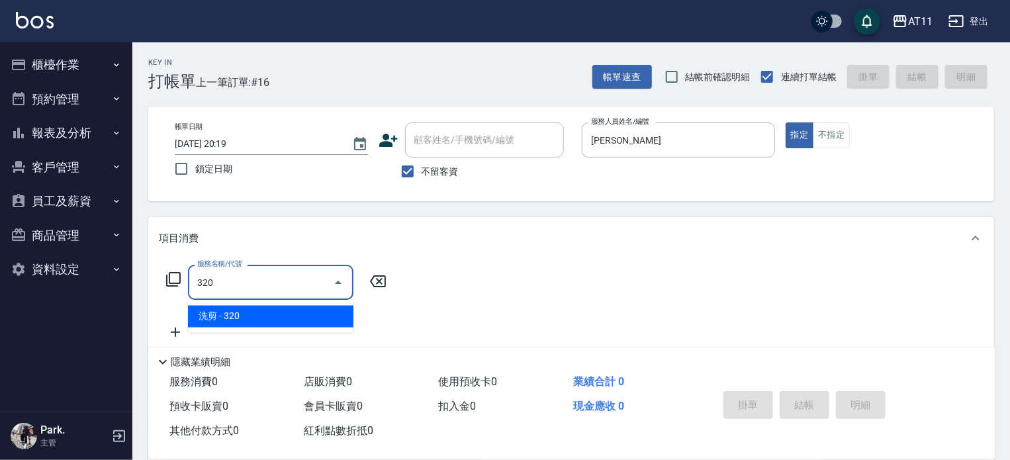
type input "洗剪(320)"
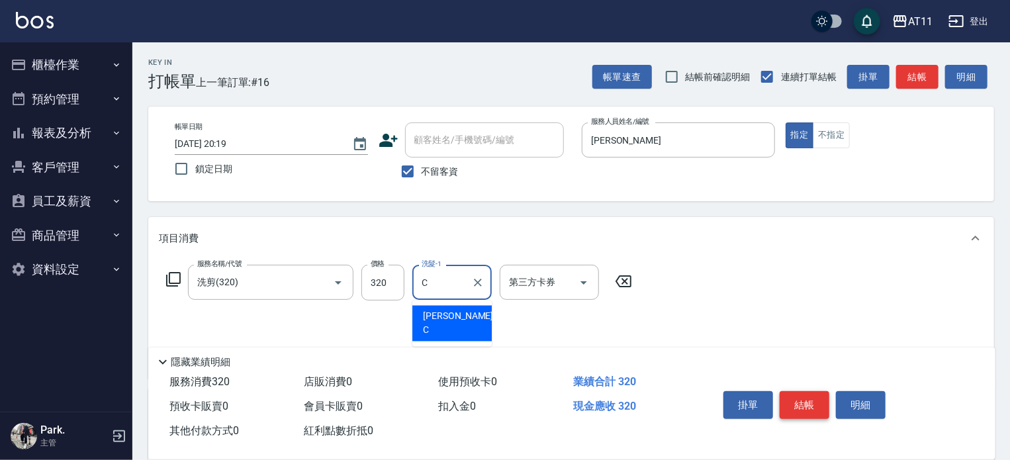
type input "[PERSON_NAME]"
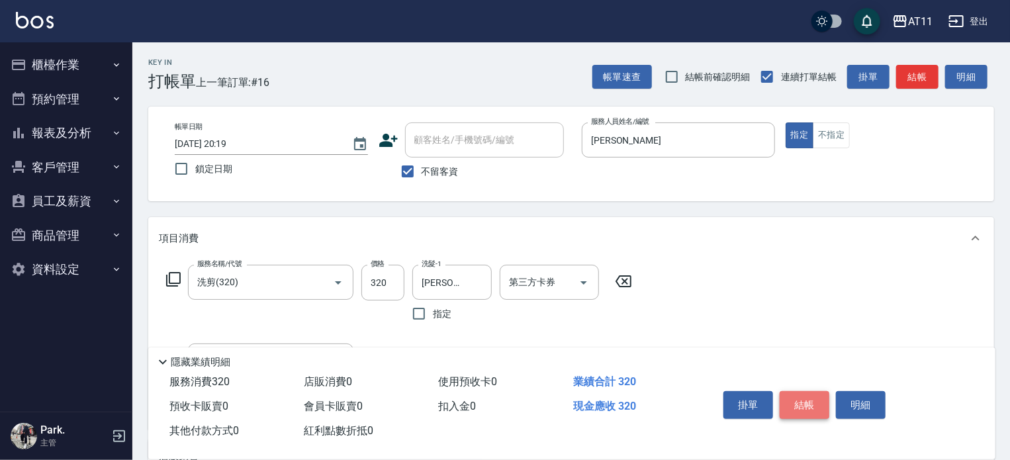
click at [802, 401] on button "結帳" at bounding box center [805, 405] width 50 height 28
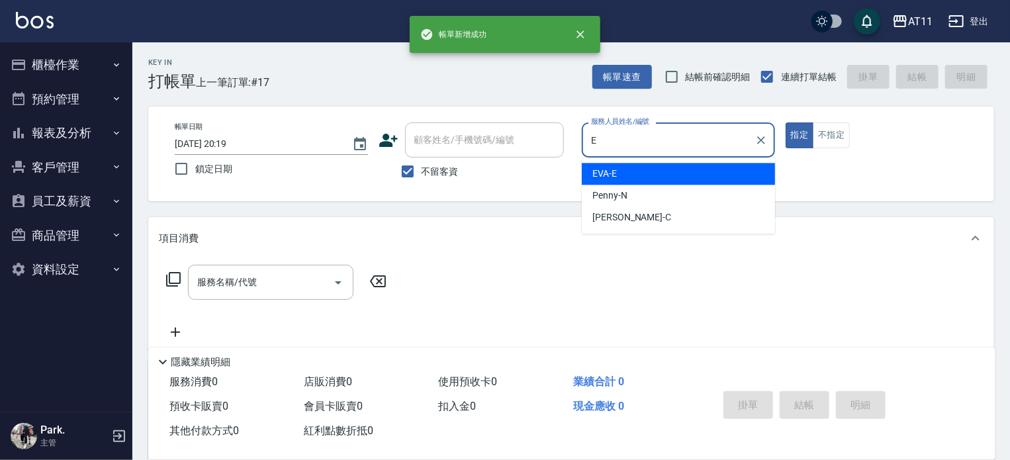
type input "EVA-E"
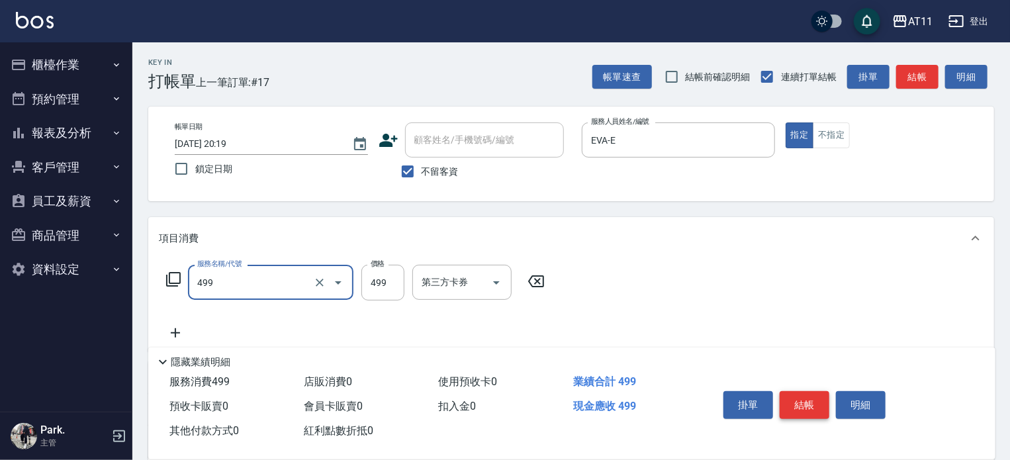
type input "SPA499(499)"
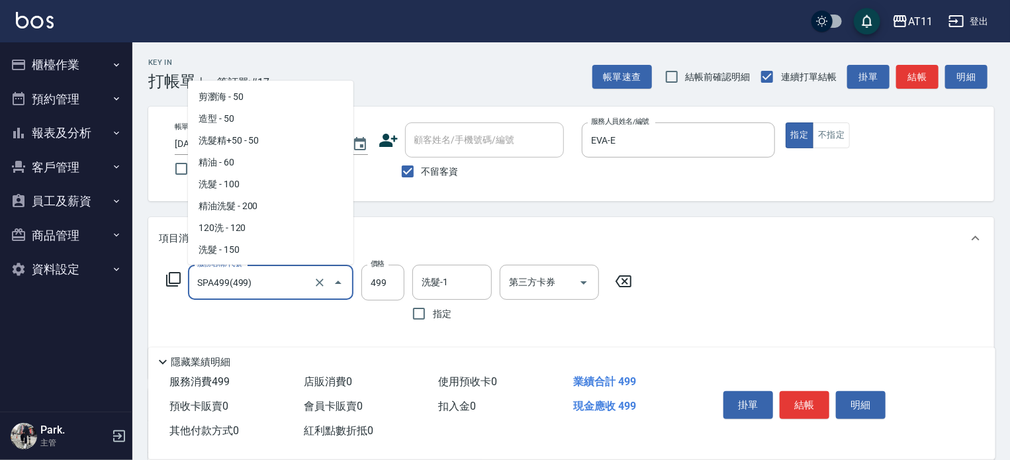
click at [302, 288] on input "SPA499(499)" at bounding box center [252, 282] width 116 height 23
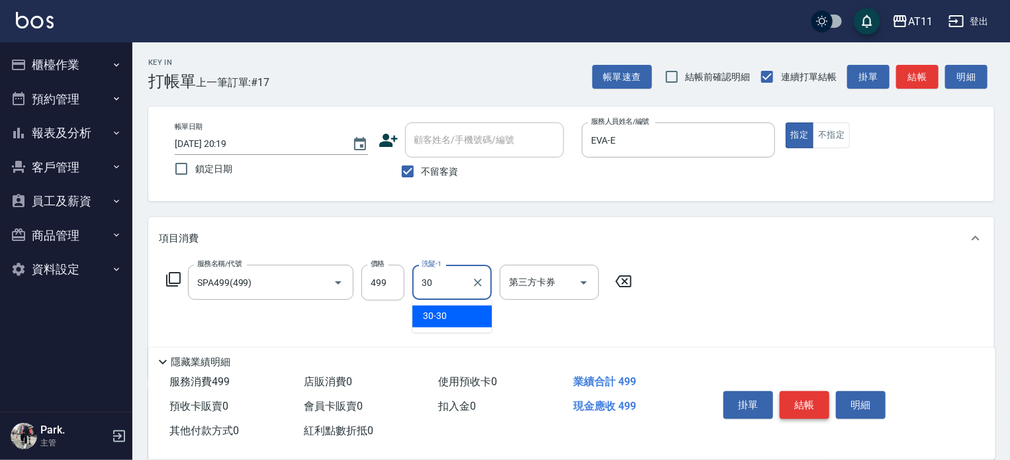
type input "30-30"
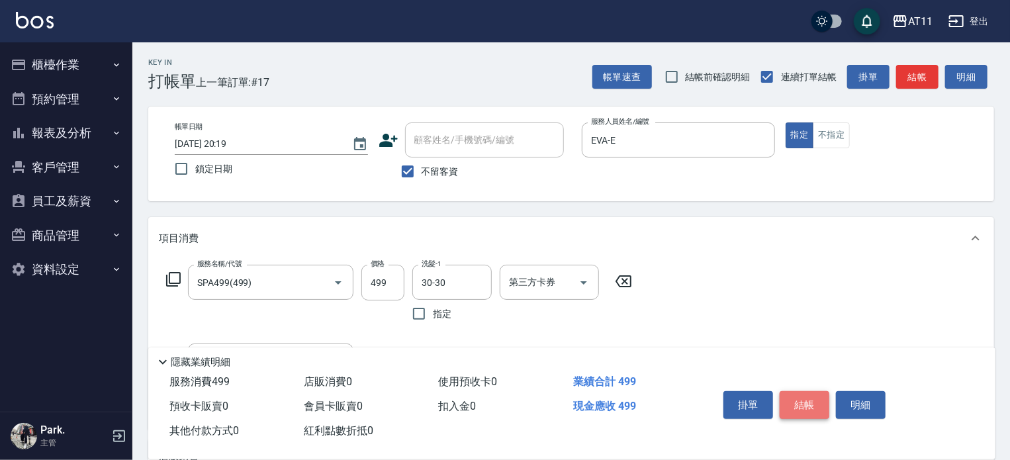
click at [813, 402] on button "結帳" at bounding box center [805, 405] width 50 height 28
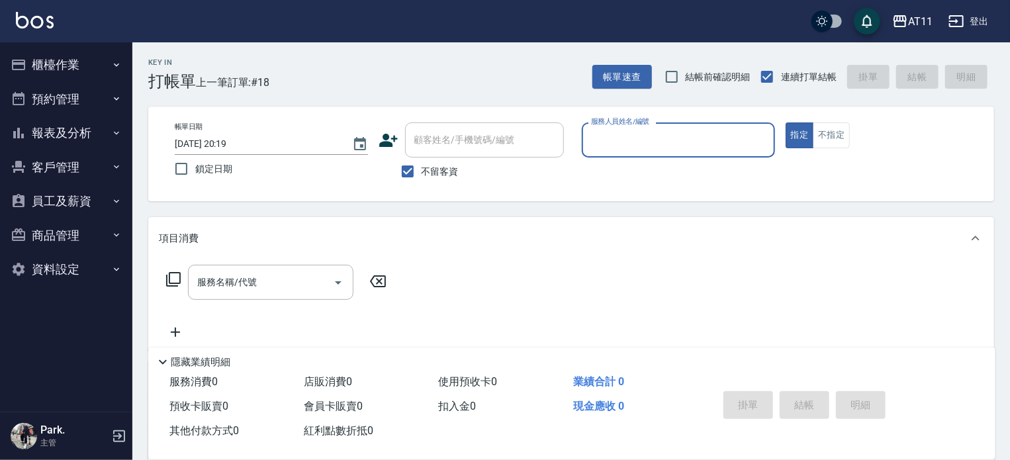
drag, startPoint x: 59, startPoint y: 123, endPoint x: 82, endPoint y: 139, distance: 28.1
click at [60, 122] on button "報表及分析" at bounding box center [66, 133] width 122 height 34
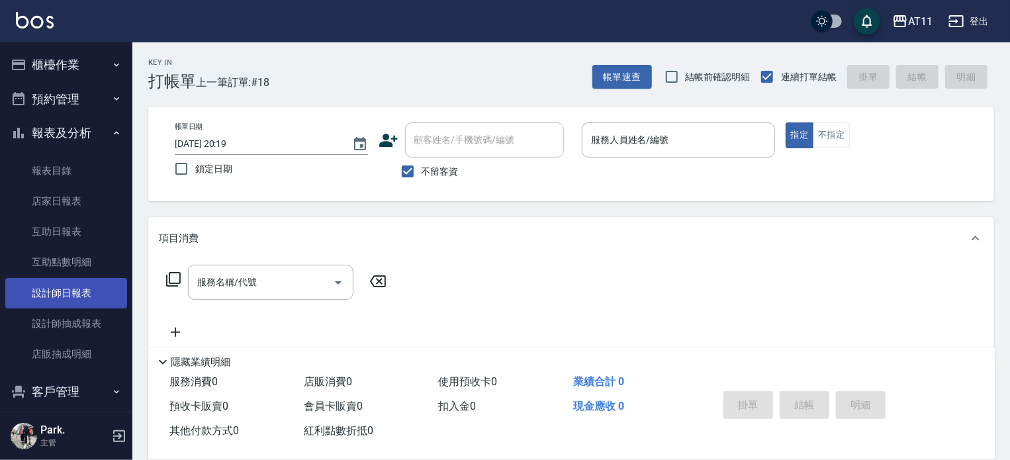
click at [71, 297] on link "設計師日報表" at bounding box center [66, 293] width 122 height 30
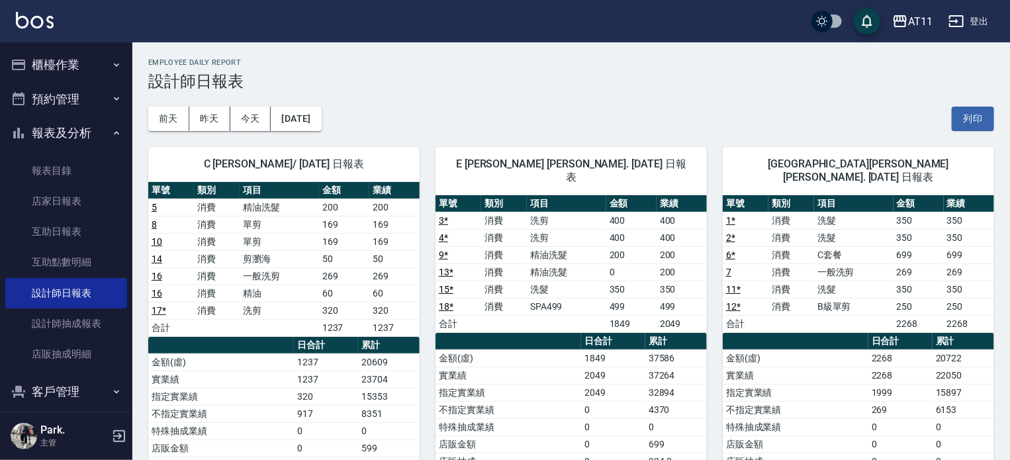
click at [62, 65] on button "櫃檯作業" at bounding box center [66, 65] width 122 height 34
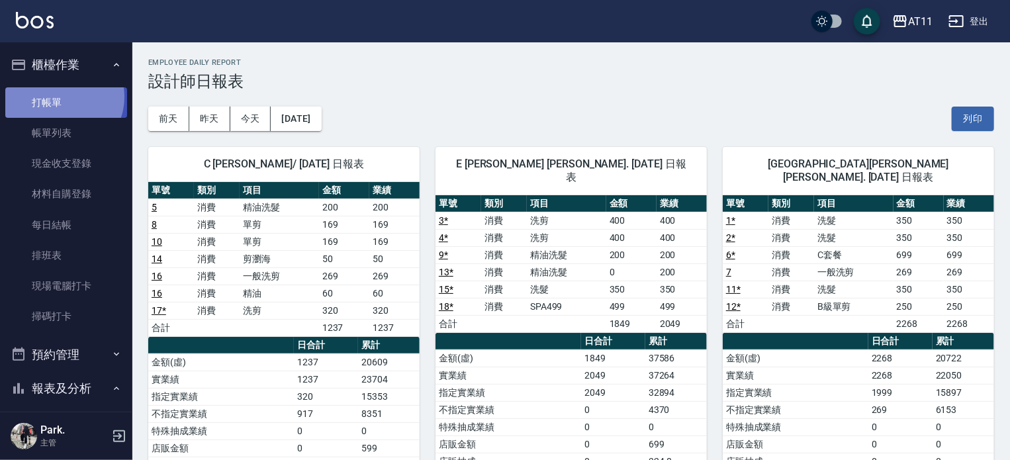
click at [61, 97] on link "打帳單" at bounding box center [66, 102] width 122 height 30
